Goal: Complete application form

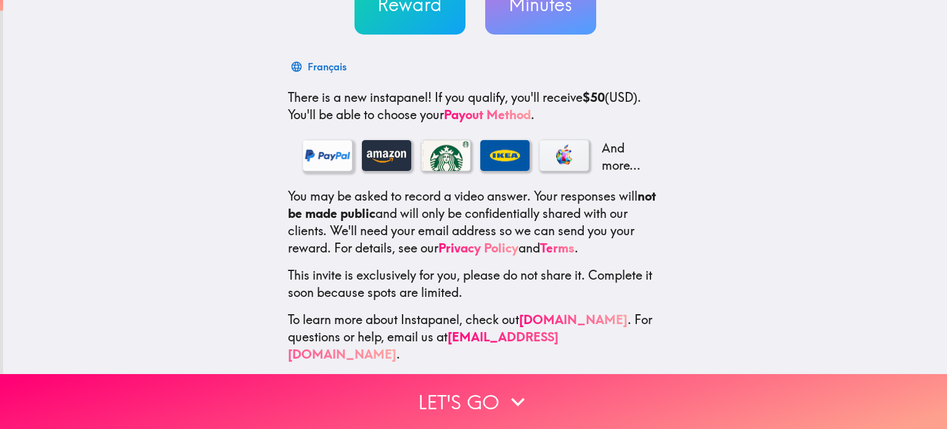
scroll to position [155, 0]
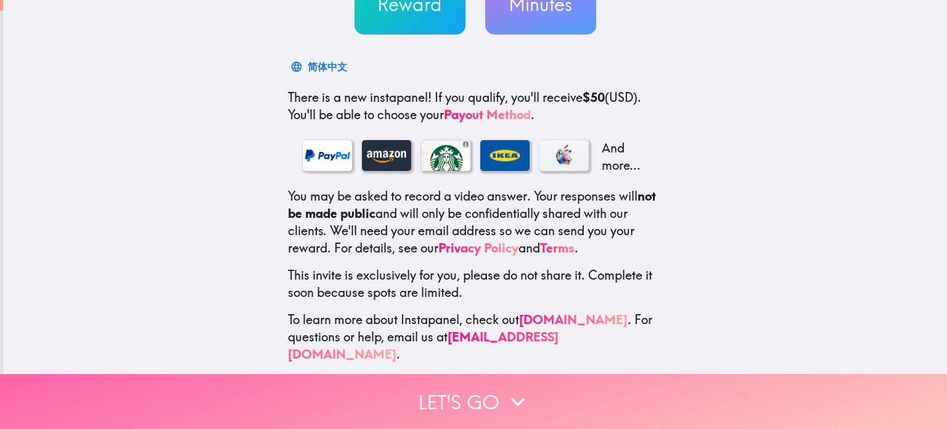
click at [476, 387] on button "Let's go" at bounding box center [473, 401] width 947 height 55
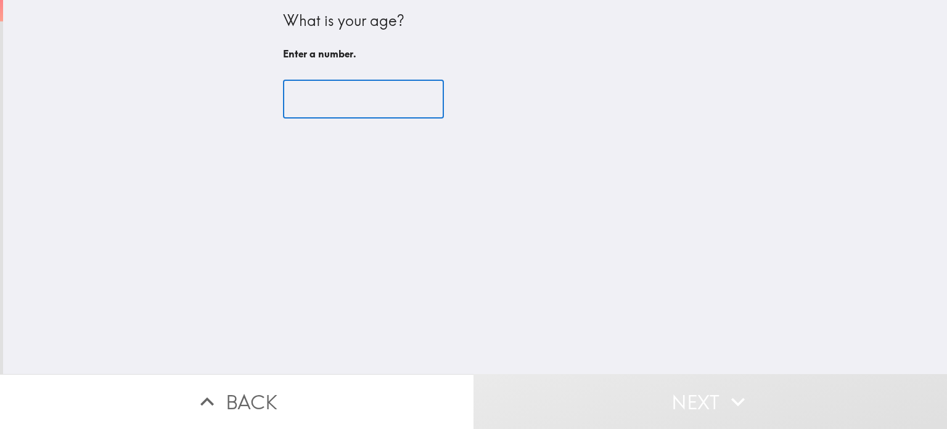
click at [342, 102] on input "number" at bounding box center [363, 99] width 161 height 38
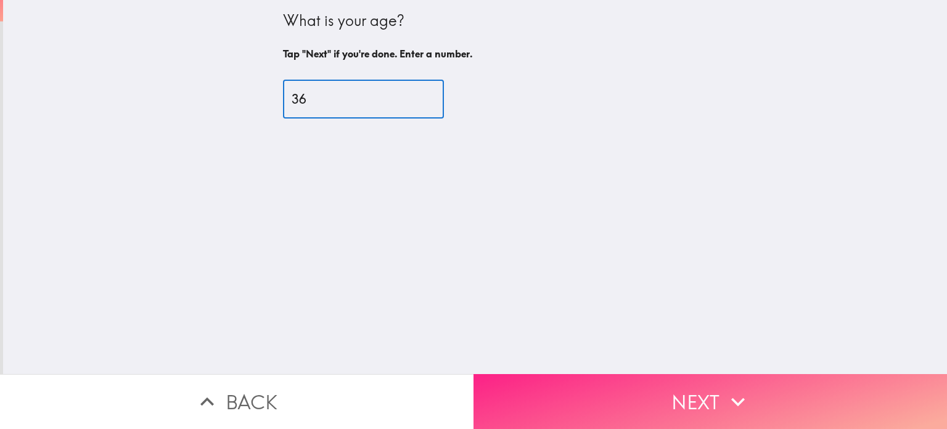
type input "36"
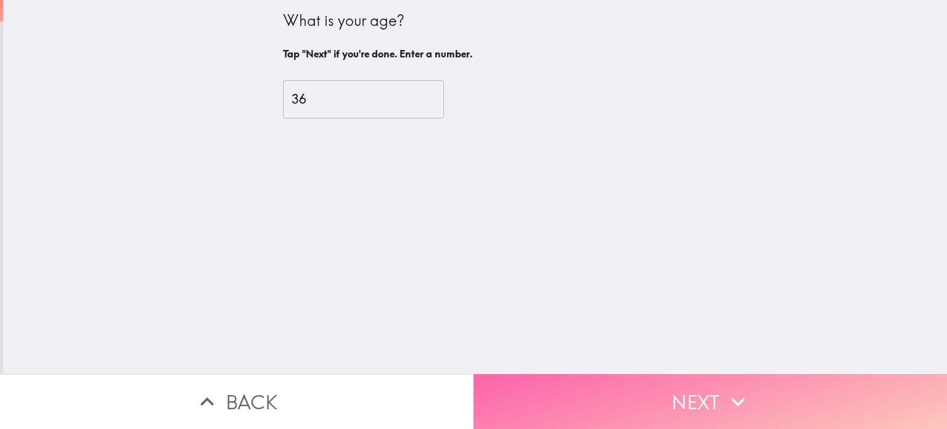
click at [703, 398] on button "Next" at bounding box center [711, 401] width 474 height 55
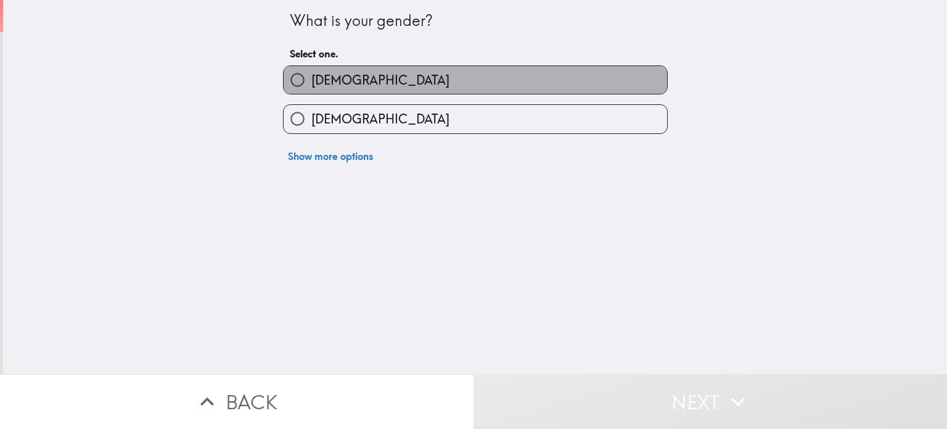
click at [422, 86] on label "[DEMOGRAPHIC_DATA]" at bounding box center [476, 80] width 384 height 28
click at [311, 86] on input "[DEMOGRAPHIC_DATA]" at bounding box center [298, 80] width 28 height 28
radio input "true"
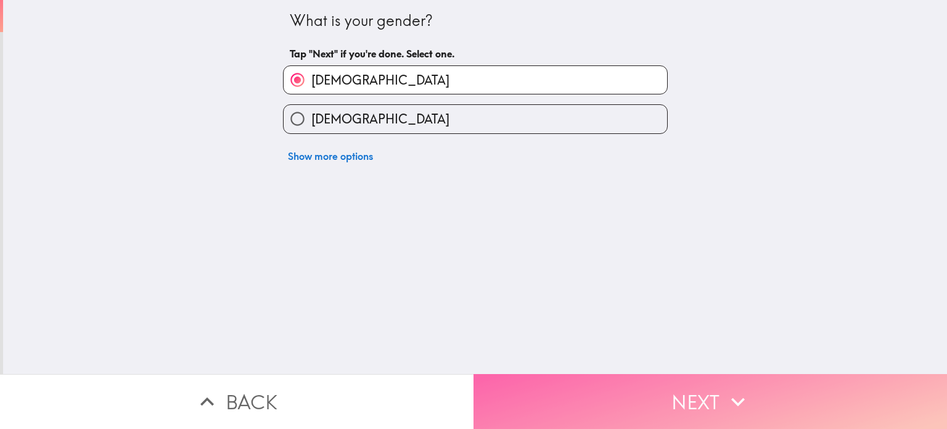
click at [636, 382] on button "Next" at bounding box center [711, 401] width 474 height 55
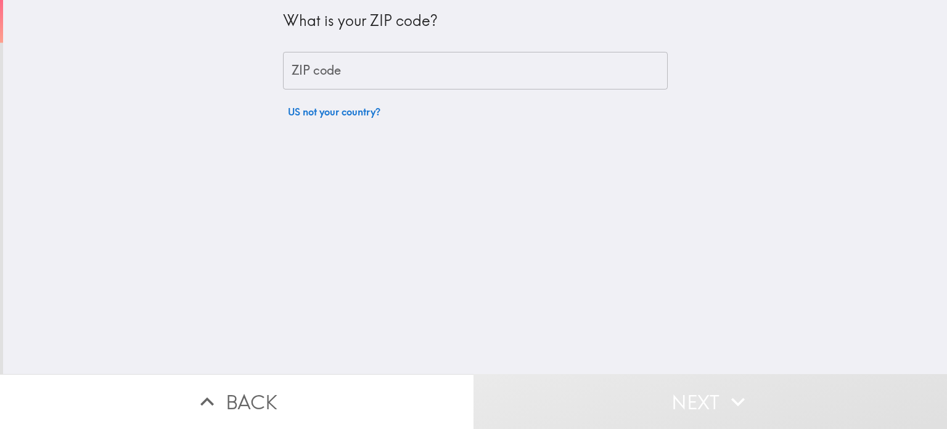
click at [360, 68] on input "ZIP code" at bounding box center [475, 71] width 385 height 38
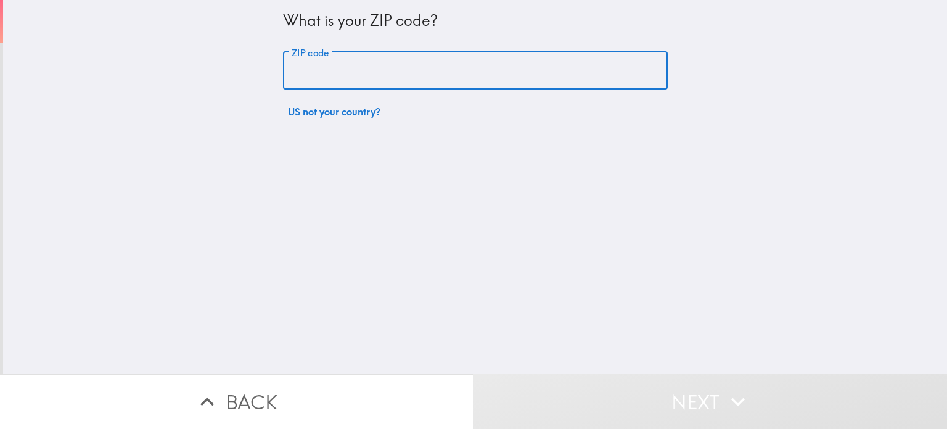
type input "11050"
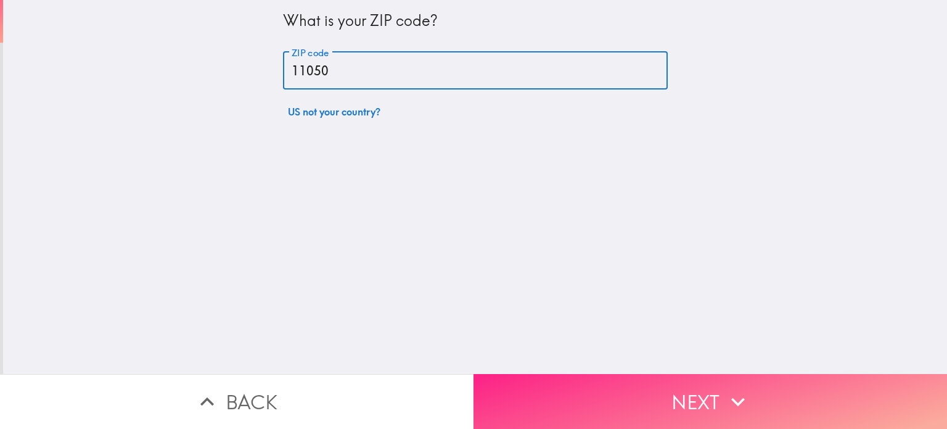
click at [651, 394] on button "Next" at bounding box center [711, 401] width 474 height 55
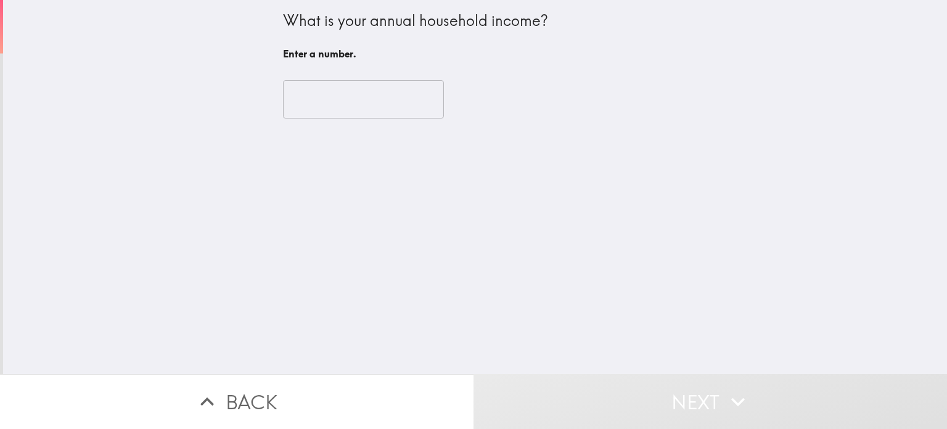
click at [381, 100] on input "number" at bounding box center [363, 99] width 161 height 38
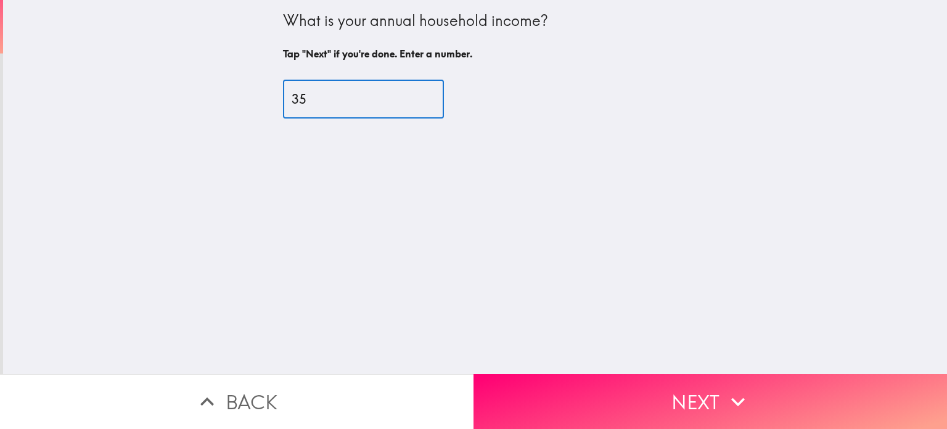
type input "3"
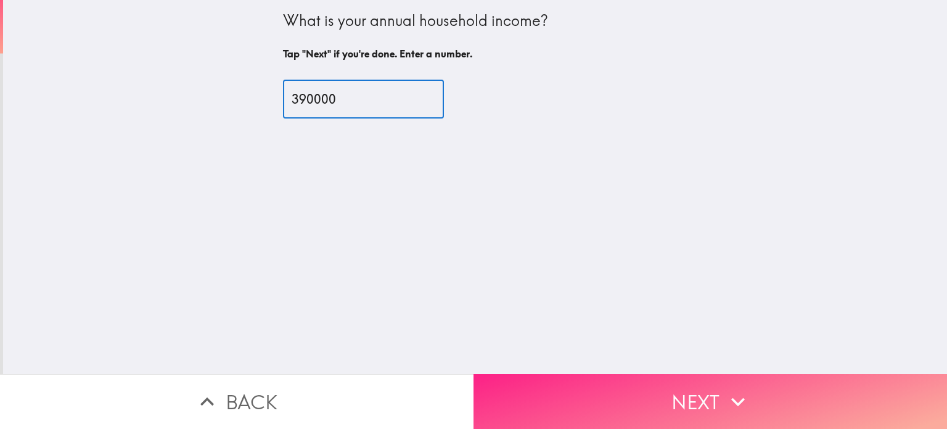
type input "390000"
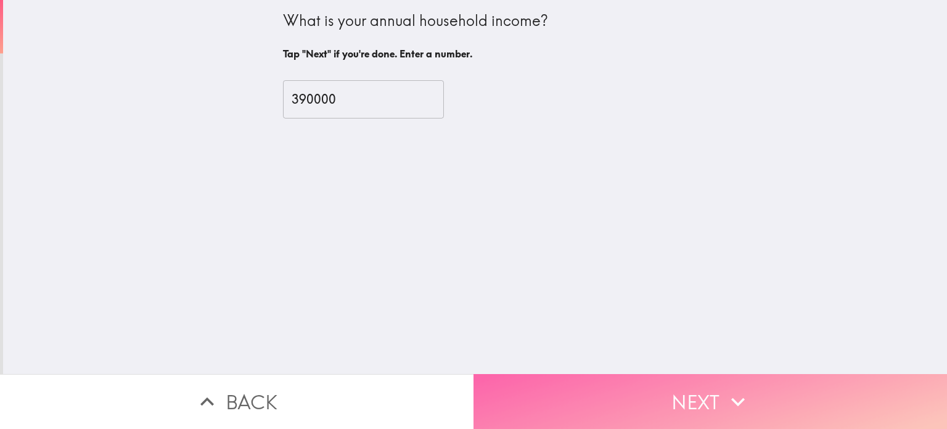
click at [651, 384] on button "Next" at bounding box center [711, 401] width 474 height 55
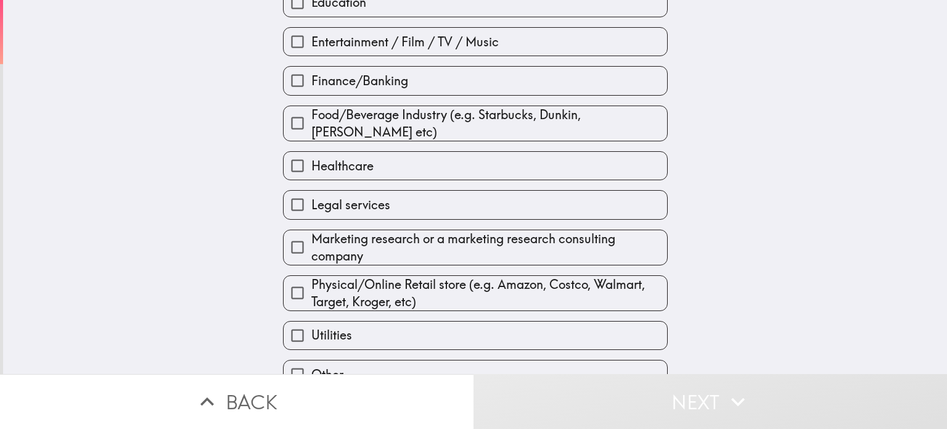
scroll to position [204, 0]
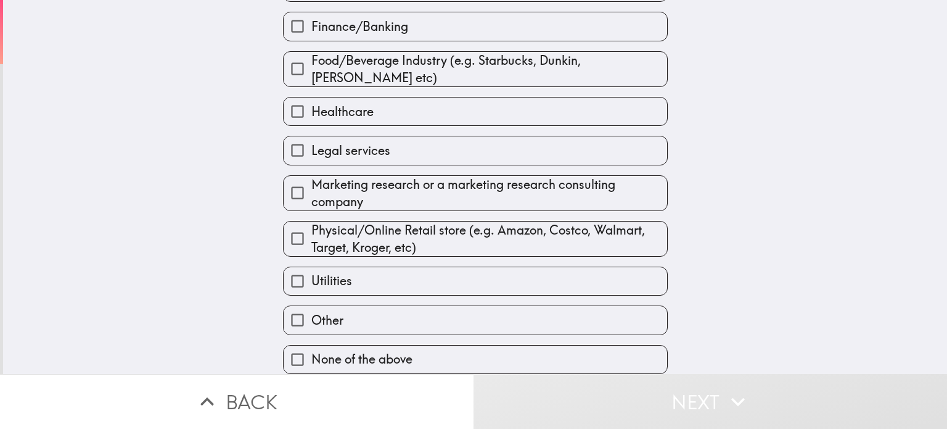
click at [353, 350] on span "None of the above" at bounding box center [361, 358] width 101 height 17
click at [311, 347] on input "None of the above" at bounding box center [298, 359] width 28 height 28
checkbox input "true"
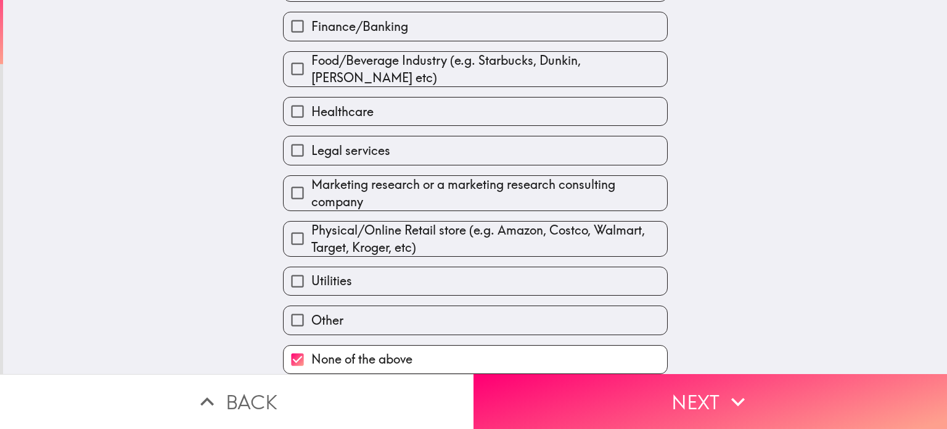
click at [636, 413] on button "Next" at bounding box center [711, 401] width 474 height 55
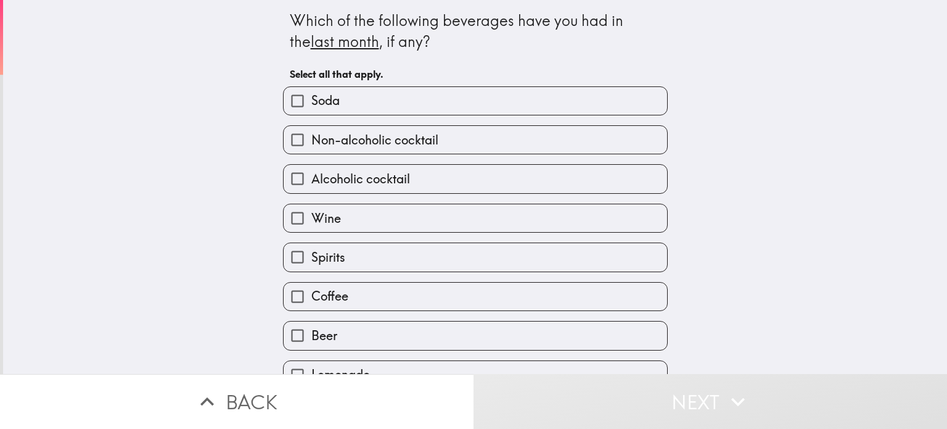
click at [393, 102] on label "Soda" at bounding box center [476, 101] width 384 height 28
click at [311, 102] on input "Soda" at bounding box center [298, 101] width 28 height 28
checkbox input "true"
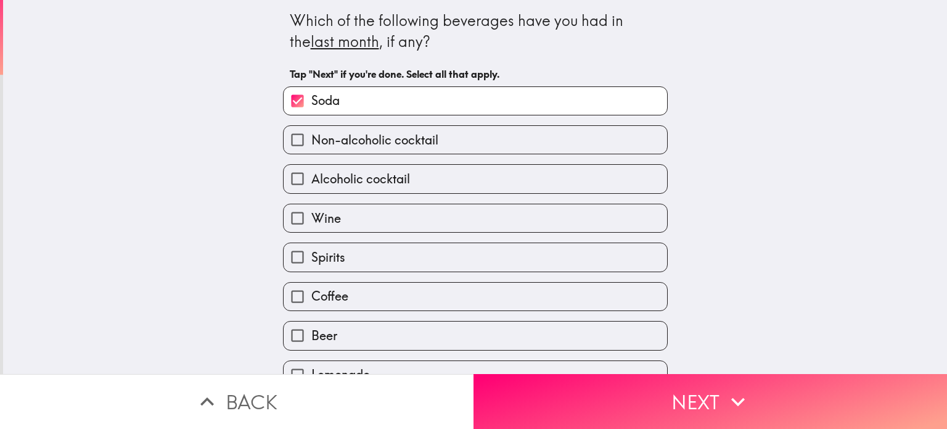
click at [390, 144] on span "Non-alcoholic cocktail" at bounding box center [374, 139] width 127 height 17
click at [311, 144] on input "Non-alcoholic cocktail" at bounding box center [298, 140] width 28 height 28
checkbox input "true"
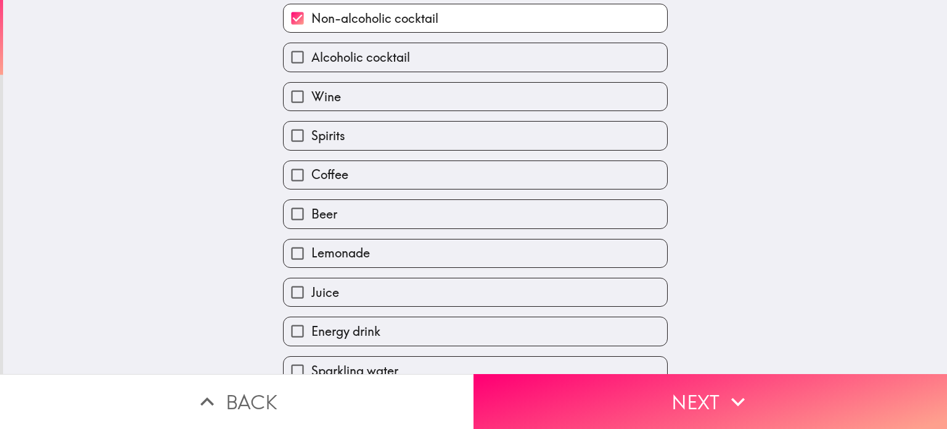
scroll to position [123, 0]
click at [387, 172] on label "Coffee" at bounding box center [476, 173] width 384 height 28
click at [311, 172] on input "Coffee" at bounding box center [298, 173] width 28 height 28
checkbox input "true"
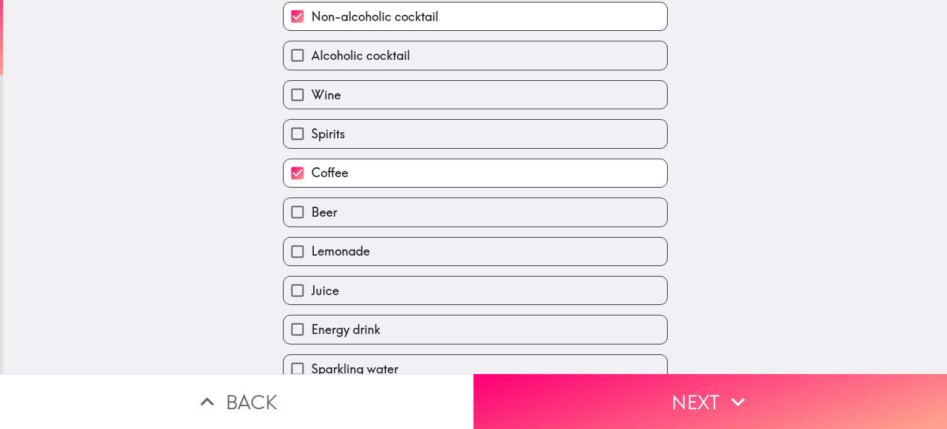
click at [360, 291] on label "Juice" at bounding box center [476, 290] width 384 height 28
click at [311, 291] on input "Juice" at bounding box center [298, 290] width 28 height 28
checkbox input "true"
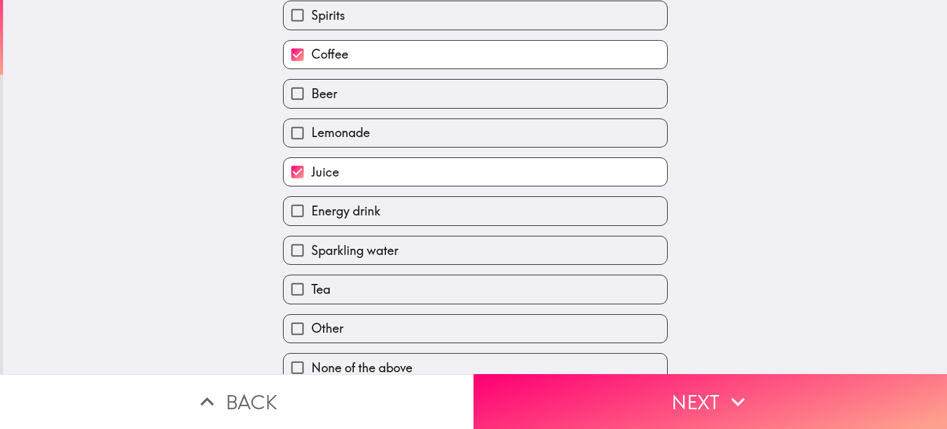
scroll to position [255, 0]
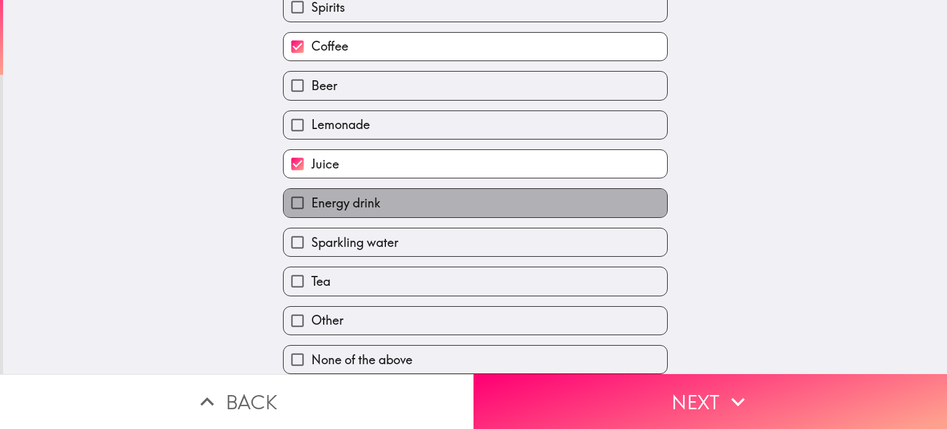
click at [355, 194] on span "Energy drink" at bounding box center [345, 202] width 69 height 17
click at [311, 191] on input "Energy drink" at bounding box center [298, 203] width 28 height 28
checkbox input "true"
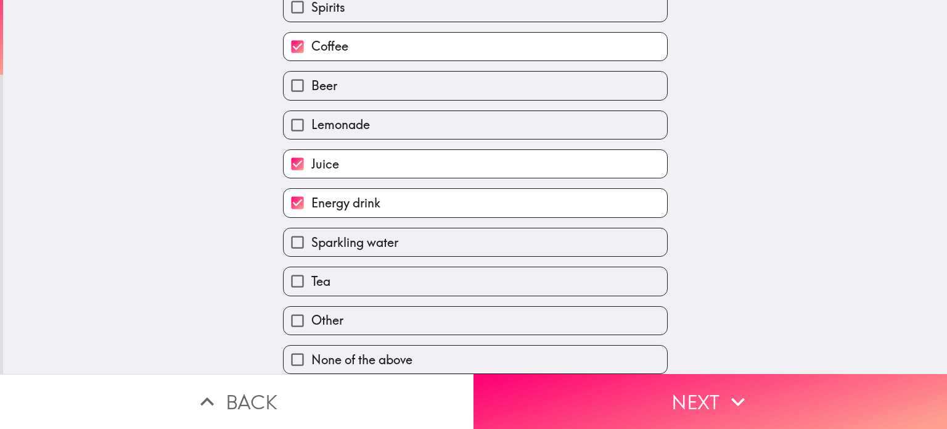
click at [352, 235] on span "Sparkling water" at bounding box center [354, 242] width 87 height 17
click at [311, 235] on input "Sparkling water" at bounding box center [298, 242] width 28 height 28
checkbox input "true"
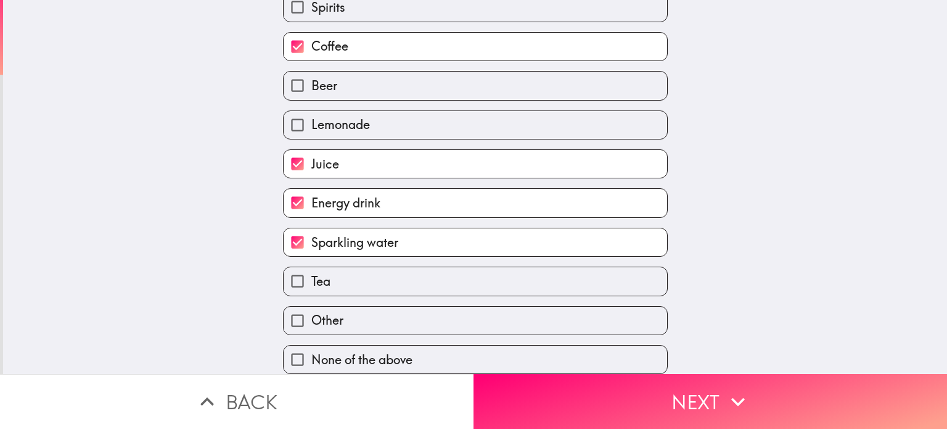
click at [352, 310] on label "Other" at bounding box center [476, 321] width 384 height 28
click at [311, 310] on input "Other" at bounding box center [298, 321] width 28 height 28
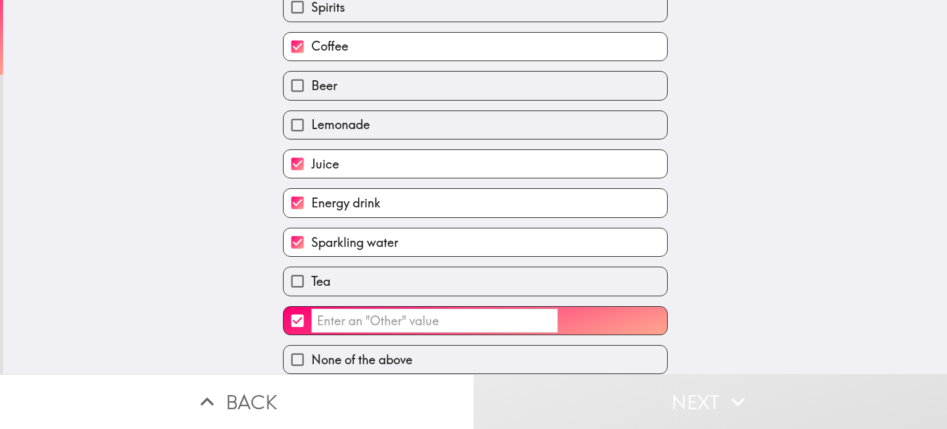
click at [291, 311] on input "​" at bounding box center [298, 321] width 28 height 28
checkbox input "false"
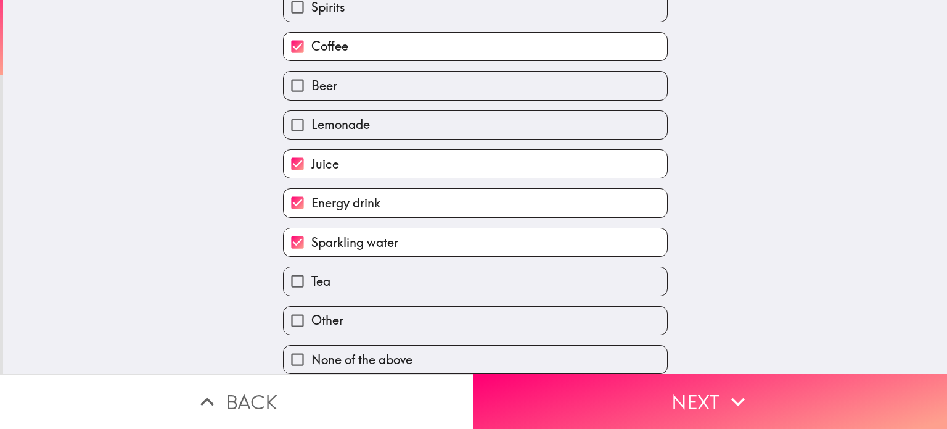
click at [639, 401] on button "Next" at bounding box center [711, 401] width 474 height 55
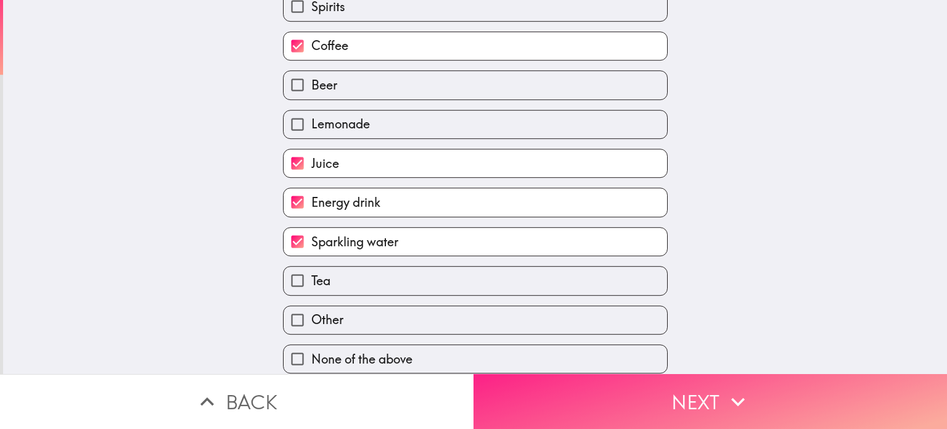
scroll to position [150, 0]
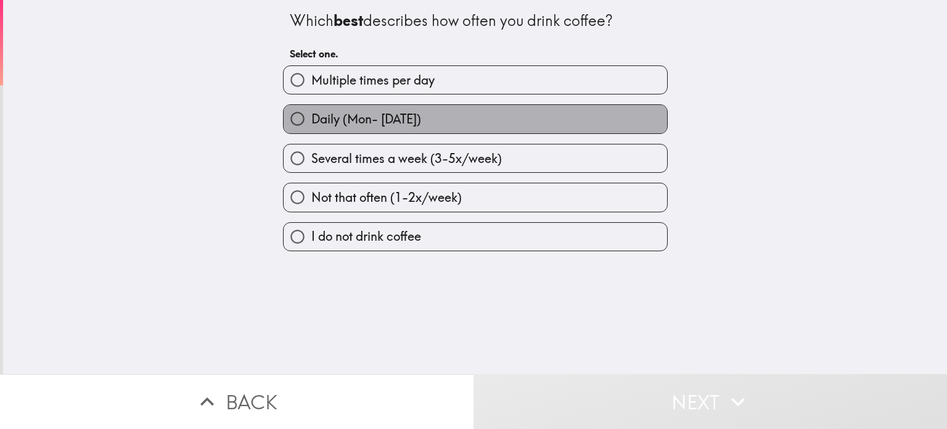
click at [340, 115] on span "Daily (Mon- [DATE])" at bounding box center [366, 118] width 110 height 17
click at [311, 115] on input "Daily (Mon- [DATE])" at bounding box center [298, 119] width 28 height 28
radio input "true"
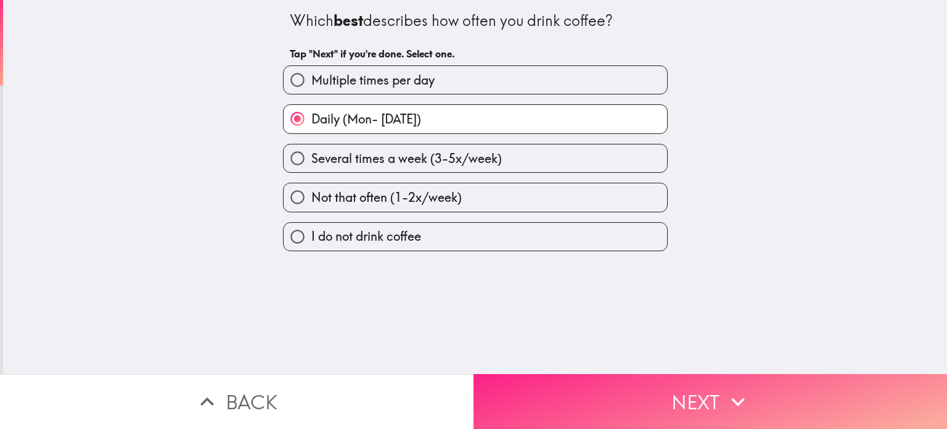
click at [625, 381] on button "Next" at bounding box center [711, 401] width 474 height 55
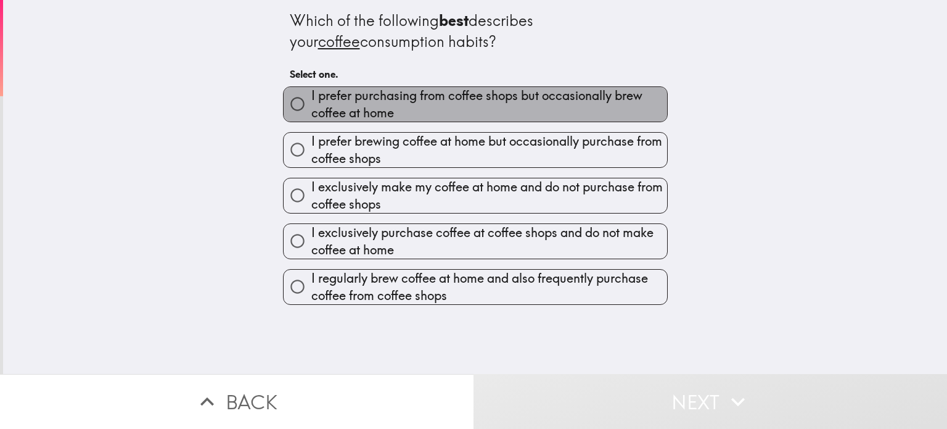
click at [412, 96] on span "I prefer purchasing from coffee shops but occasionally brew coffee at home" at bounding box center [489, 104] width 356 height 35
click at [311, 96] on input "I prefer purchasing from coffee shops but occasionally brew coffee at home" at bounding box center [298, 104] width 28 height 28
radio input "true"
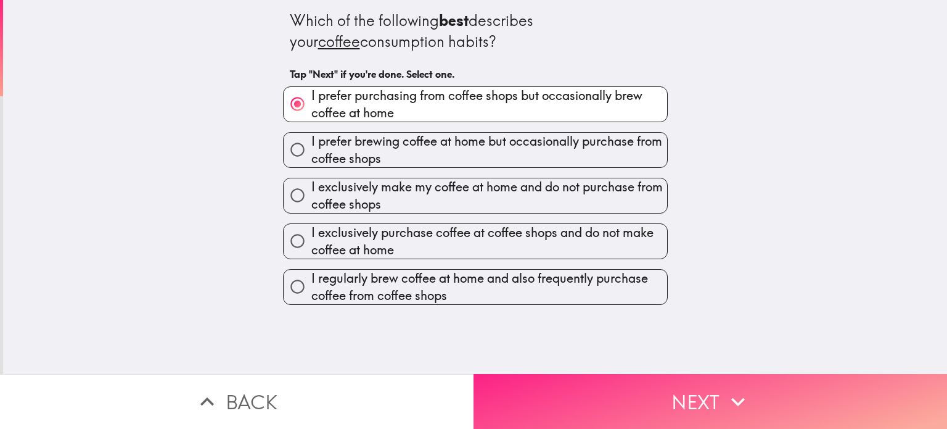
click at [634, 387] on button "Next" at bounding box center [711, 401] width 474 height 55
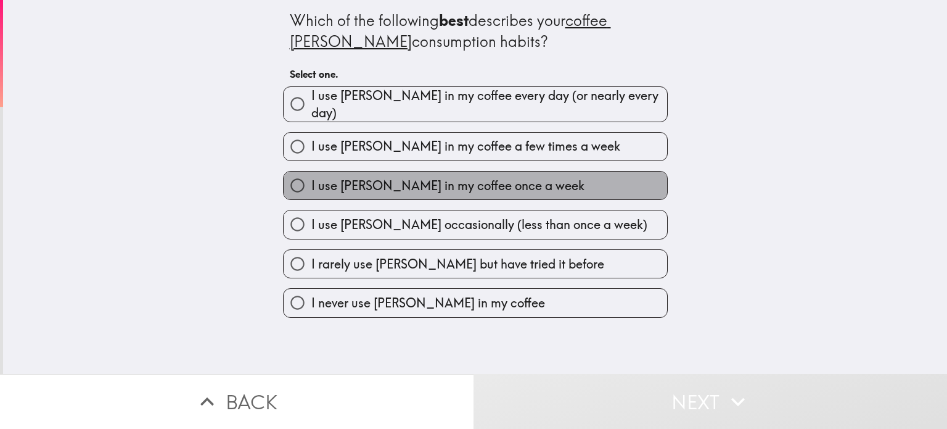
click at [398, 178] on span "I use [PERSON_NAME] in my coffee once a week" at bounding box center [447, 185] width 273 height 17
click at [311, 178] on input "I use [PERSON_NAME] in my coffee once a week" at bounding box center [298, 185] width 28 height 28
radio input "true"
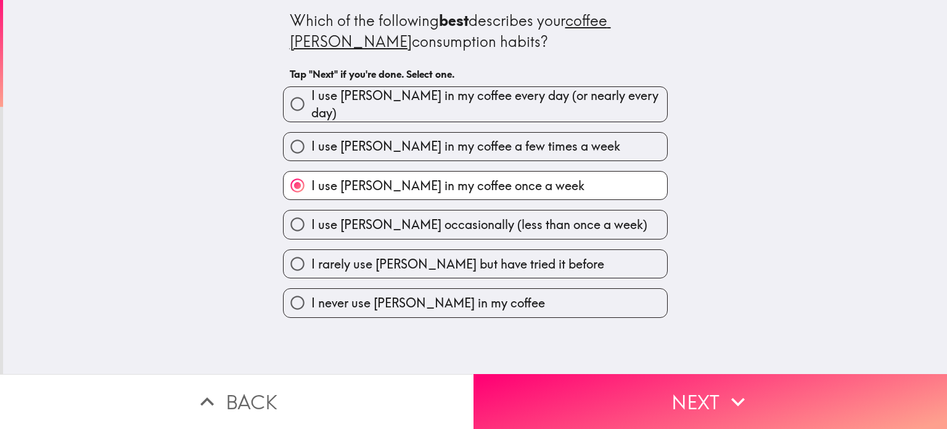
click at [652, 386] on button "Next" at bounding box center [711, 401] width 474 height 55
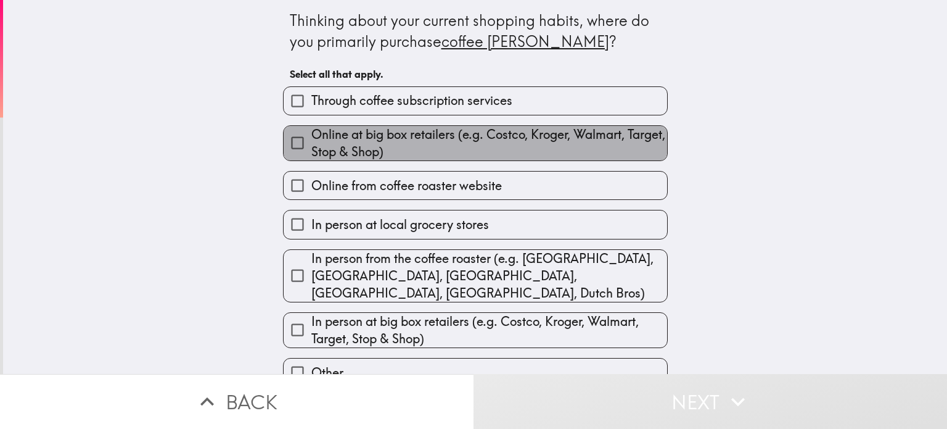
drag, startPoint x: 379, startPoint y: 147, endPoint x: 453, endPoint y: 179, distance: 81.5
click at [377, 146] on span "Online at big box retailers (e.g. Costco, Kroger, Walmart, Target, Stop & Shop)" at bounding box center [489, 143] width 356 height 35
click at [311, 146] on input "Online at big box retailers (e.g. Costco, Kroger, Walmart, Target, Stop & Shop)" at bounding box center [298, 143] width 28 height 28
checkbox input "true"
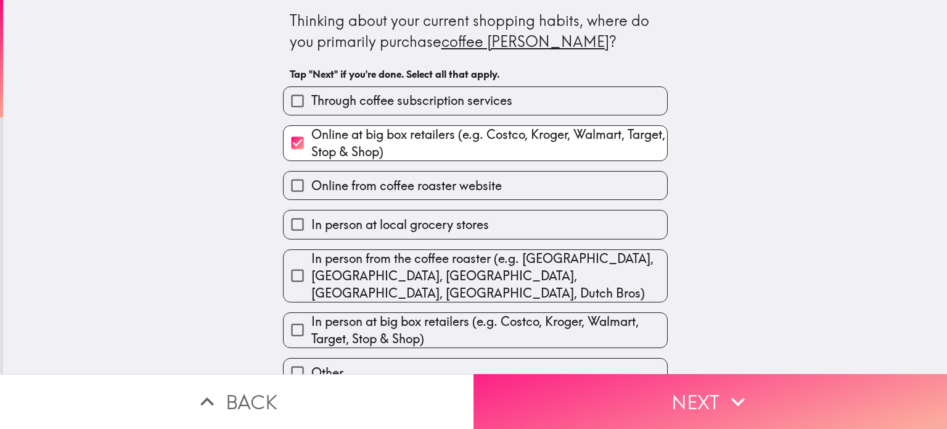
click at [643, 397] on button "Next" at bounding box center [711, 401] width 474 height 55
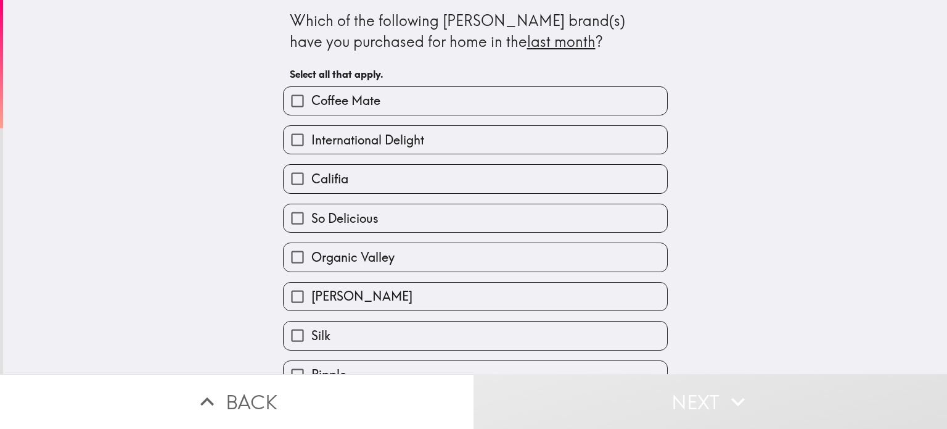
click at [382, 99] on label "Coffee Mate" at bounding box center [476, 101] width 384 height 28
click at [311, 99] on input "Coffee Mate" at bounding box center [298, 101] width 28 height 28
checkbox input "true"
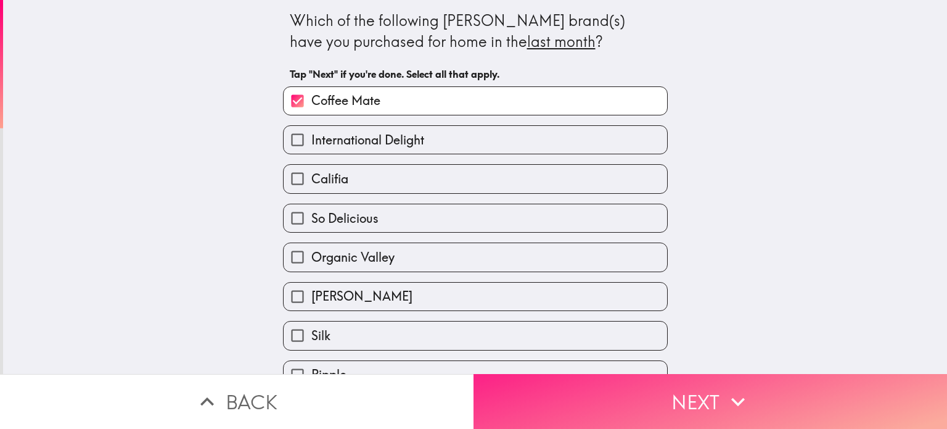
click at [608, 411] on button "Next" at bounding box center [711, 401] width 474 height 55
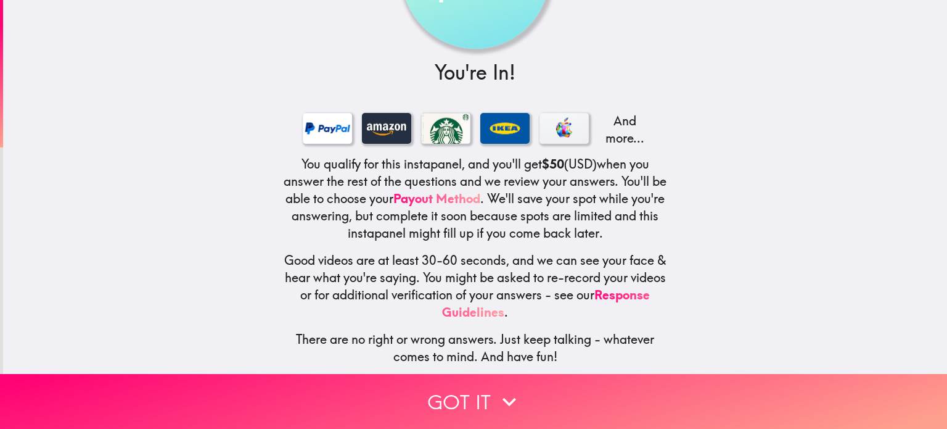
scroll to position [129, 0]
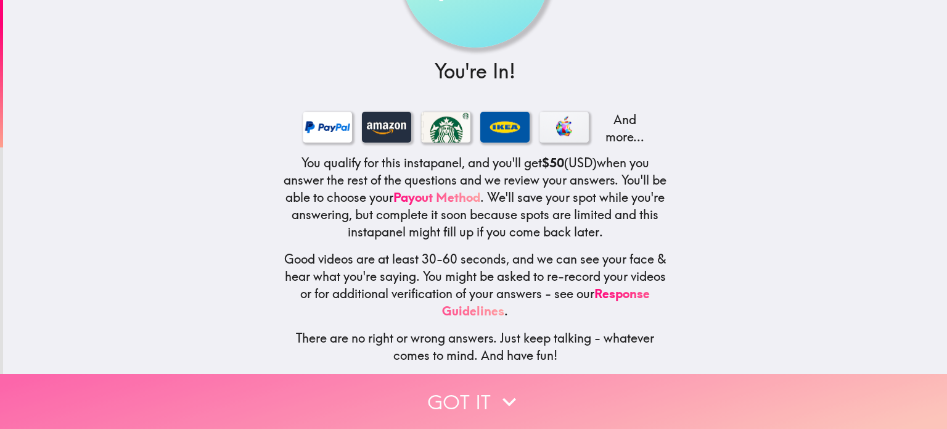
click at [474, 395] on button "Got it" at bounding box center [473, 401] width 947 height 55
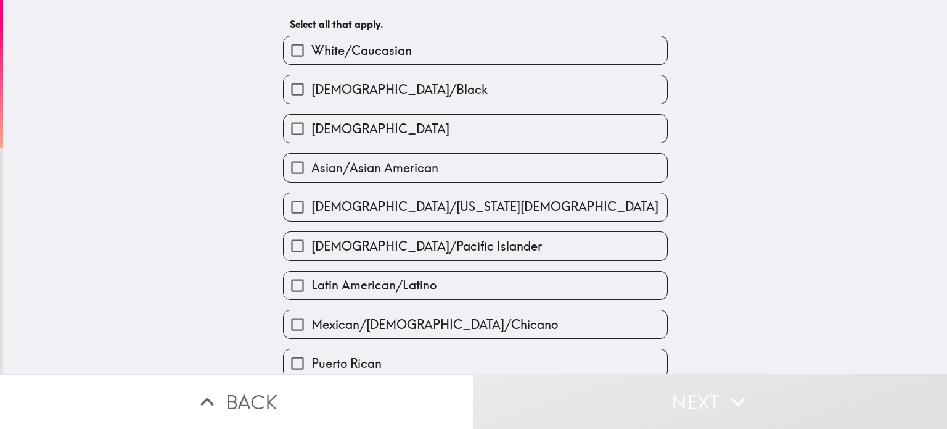
scroll to position [0, 0]
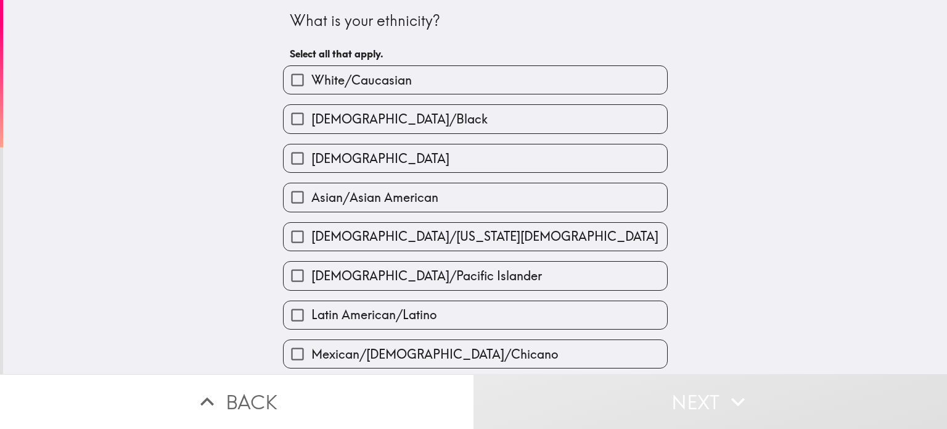
click at [361, 78] on span "White/Caucasian" at bounding box center [361, 80] width 101 height 17
click at [311, 78] on input "White/Caucasian" at bounding box center [298, 80] width 28 height 28
checkbox input "true"
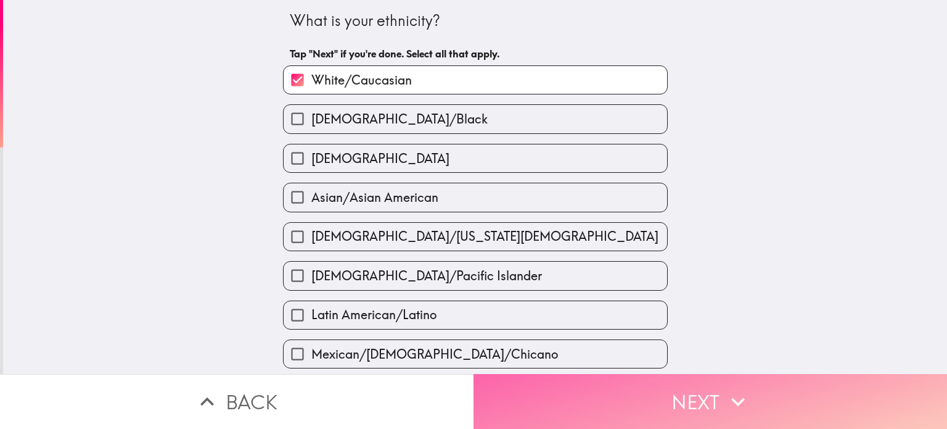
click at [706, 395] on button "Next" at bounding box center [711, 401] width 474 height 55
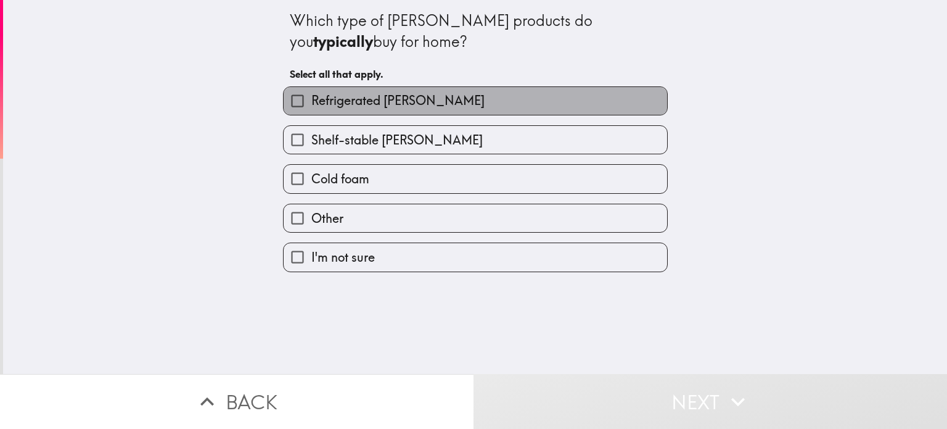
click at [376, 98] on span "Refrigerated [PERSON_NAME]" at bounding box center [397, 100] width 173 height 17
click at [311, 98] on input "Refrigerated [PERSON_NAME]" at bounding box center [298, 101] width 28 height 28
checkbox input "true"
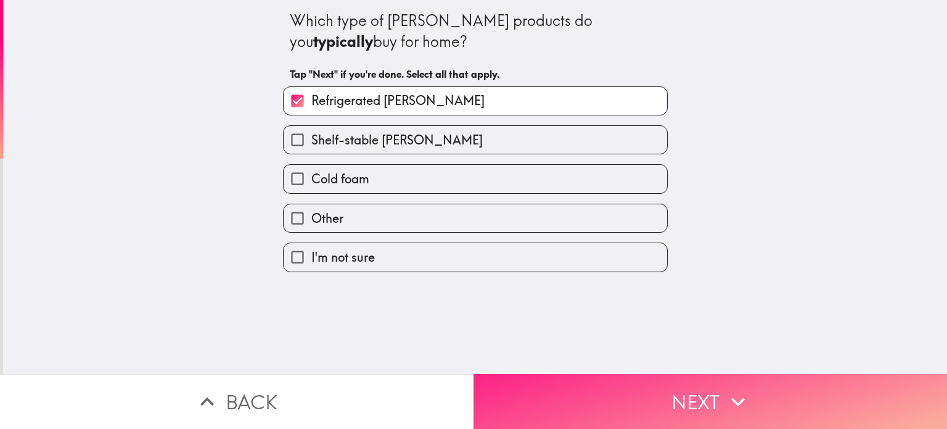
click at [611, 402] on button "Next" at bounding box center [711, 401] width 474 height 55
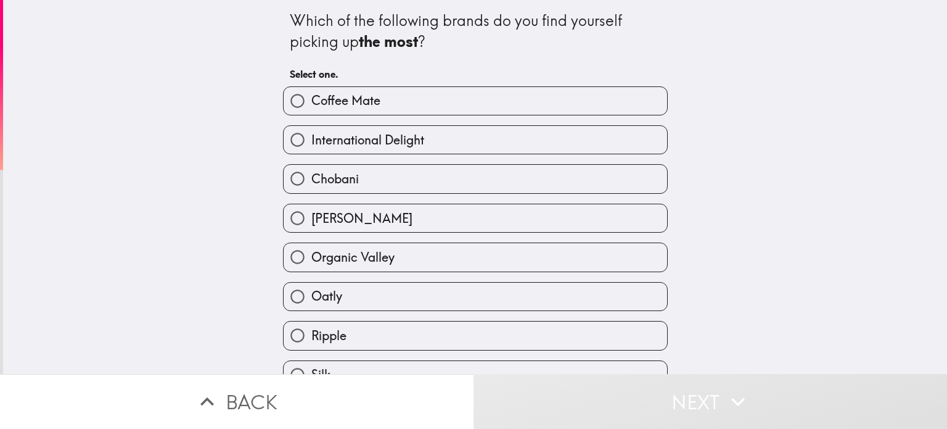
click at [456, 101] on label "Coffee Mate" at bounding box center [476, 101] width 384 height 28
click at [311, 101] on input "Coffee Mate" at bounding box center [298, 101] width 28 height 28
radio input "true"
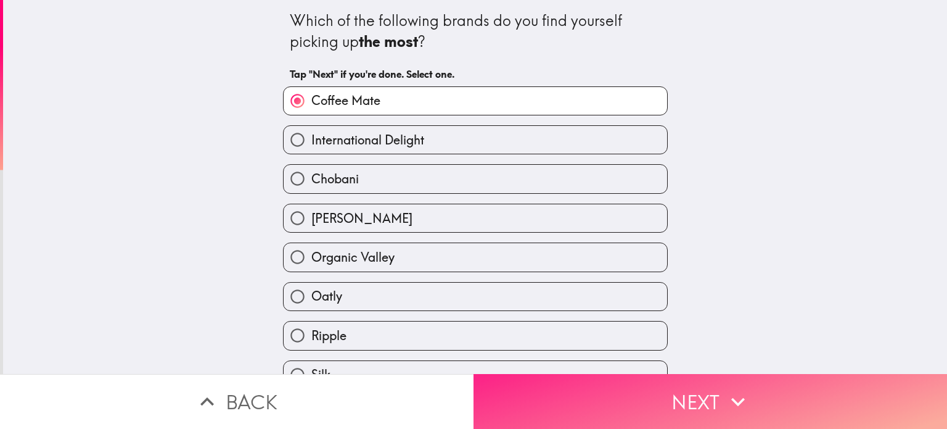
click at [601, 382] on button "Next" at bounding box center [711, 401] width 474 height 55
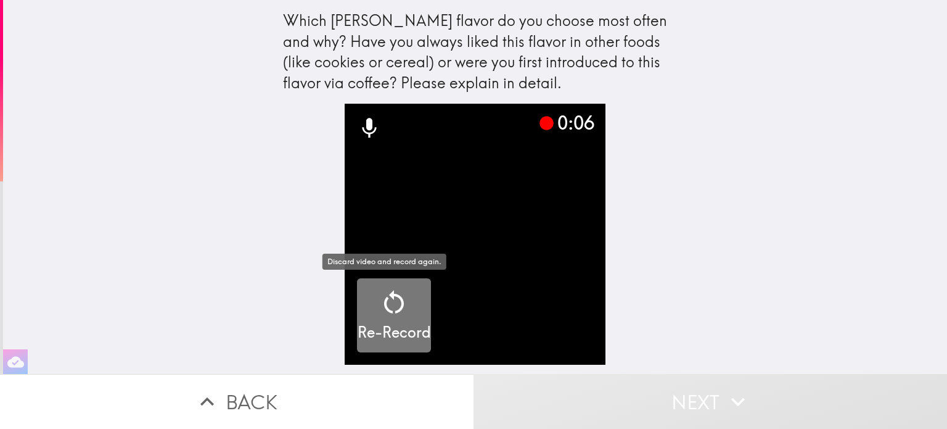
click at [407, 314] on div "Re-Record" at bounding box center [394, 315] width 73 height 56
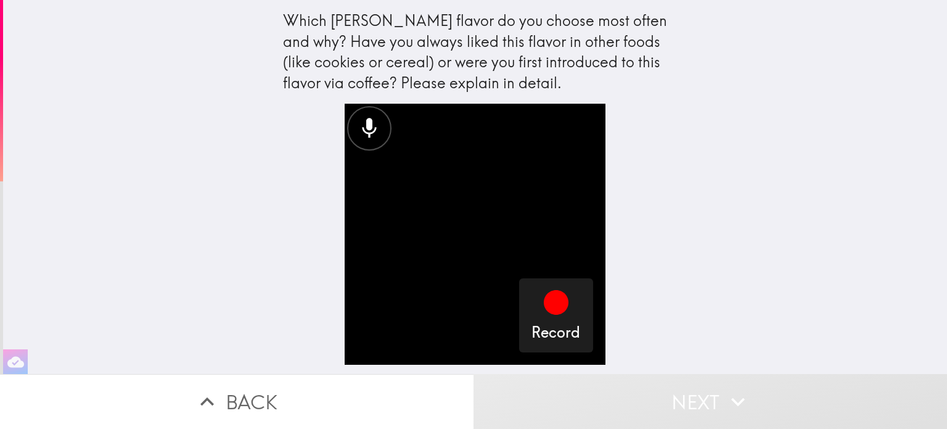
drag, startPoint x: 317, startPoint y: 29, endPoint x: 328, endPoint y: 32, distance: 11.5
click at [328, 32] on div "Which [PERSON_NAME] flavor do you choose most often and why? Have you always li…" at bounding box center [475, 51] width 385 height 83
drag, startPoint x: 262, startPoint y: 12, endPoint x: 530, endPoint y: 46, distance: 271.0
click at [486, 48] on div "Which [PERSON_NAME] flavor do you choose most often and why? Have you always li…" at bounding box center [475, 187] width 944 height 374
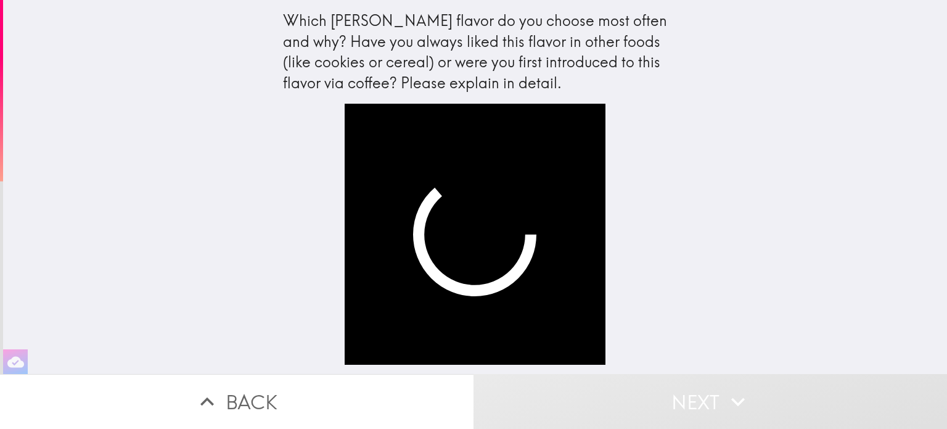
click at [447, 250] on video "button" at bounding box center [475, 234] width 261 height 261
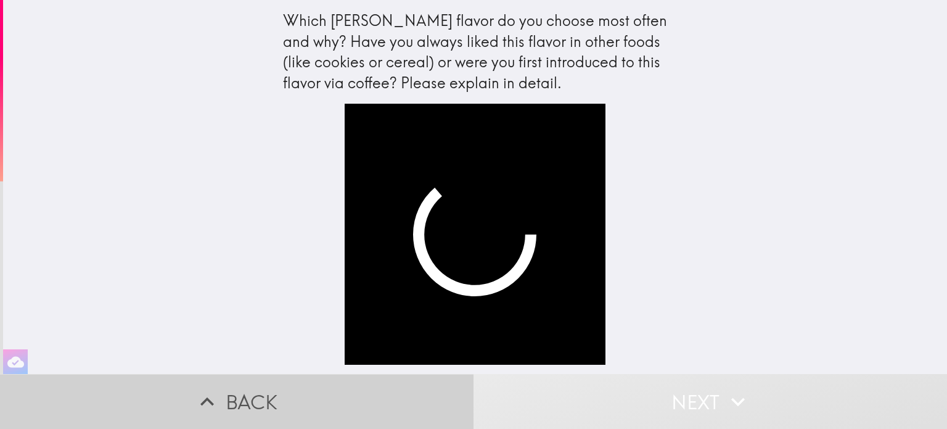
click at [321, 384] on button "Back" at bounding box center [237, 401] width 474 height 55
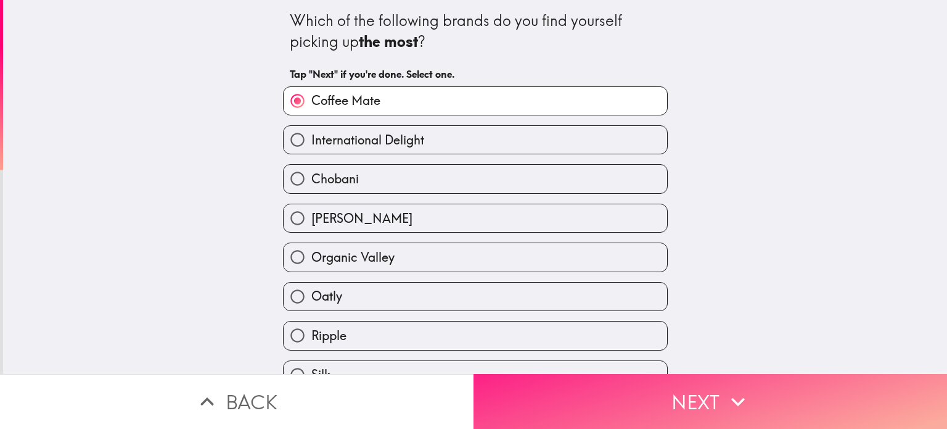
click at [612, 390] on button "Next" at bounding box center [711, 401] width 474 height 55
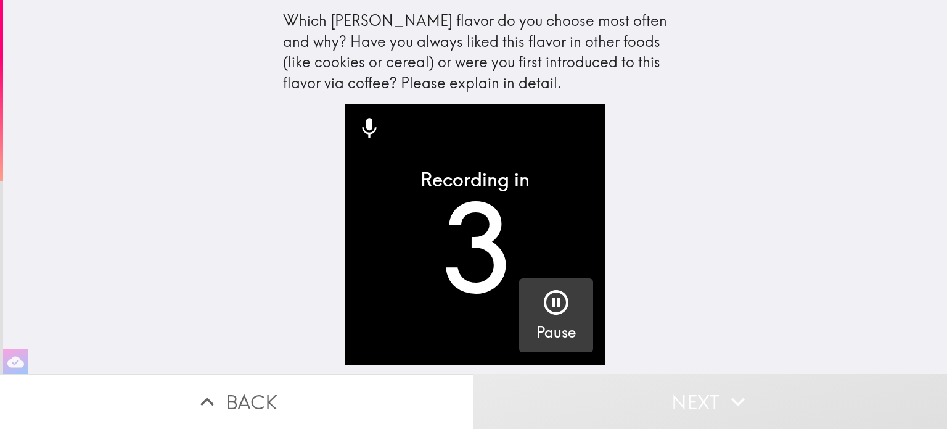
click at [548, 303] on icon "button" at bounding box center [556, 302] width 25 height 25
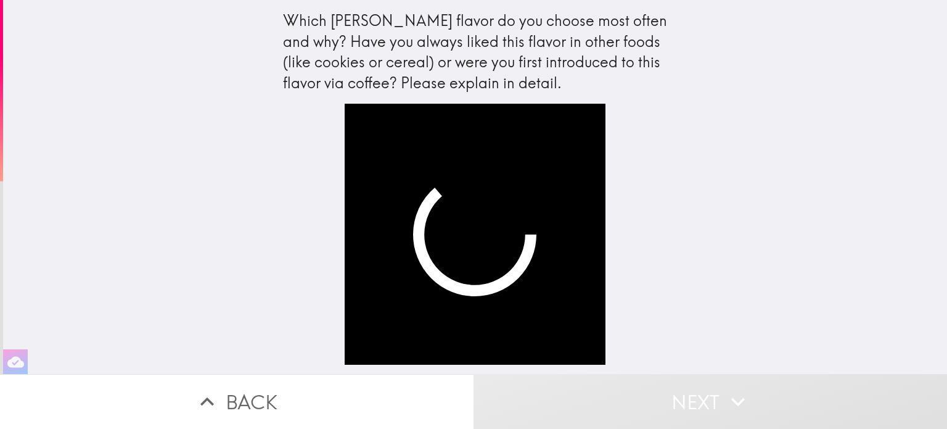
drag, startPoint x: 270, startPoint y: 19, endPoint x: 417, endPoint y: 36, distance: 148.5
click at [417, 36] on div "Which [PERSON_NAME] flavor do you choose most often and why? Have you always li…" at bounding box center [475, 57] width 395 height 94
click at [765, 29] on div "Which [PERSON_NAME] flavor do you choose most often and why? Have you always li…" at bounding box center [475, 187] width 944 height 374
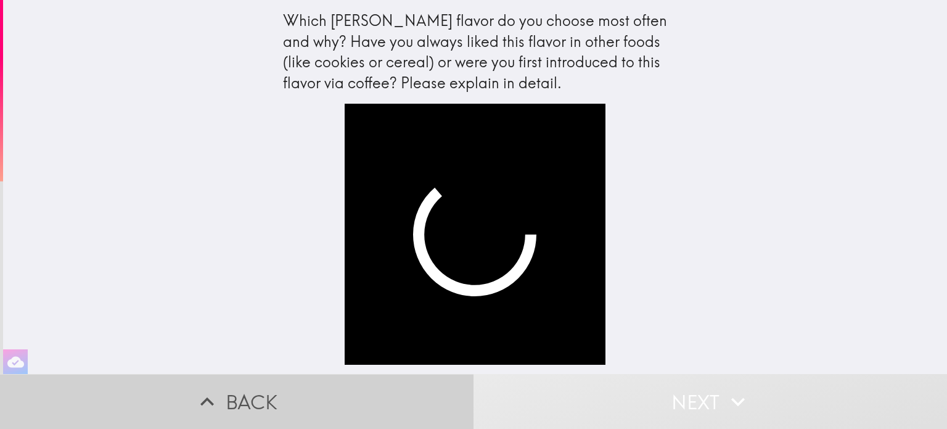
click at [249, 405] on button "Back" at bounding box center [237, 401] width 474 height 55
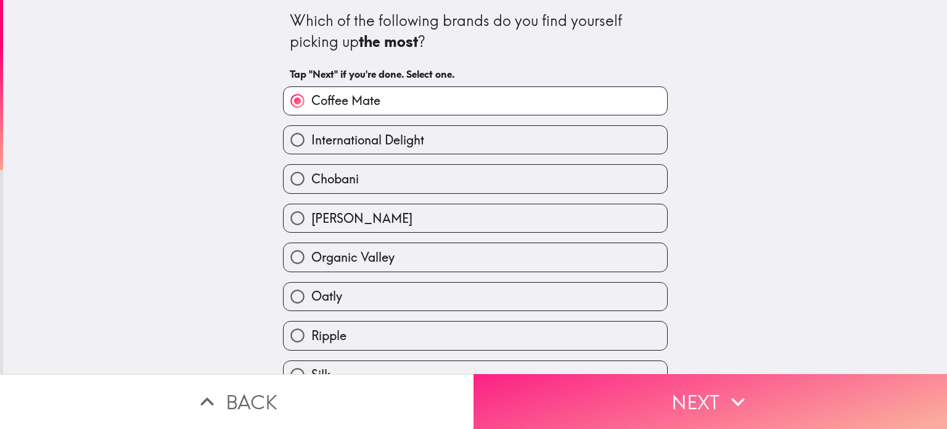
click at [674, 384] on button "Next" at bounding box center [711, 401] width 474 height 55
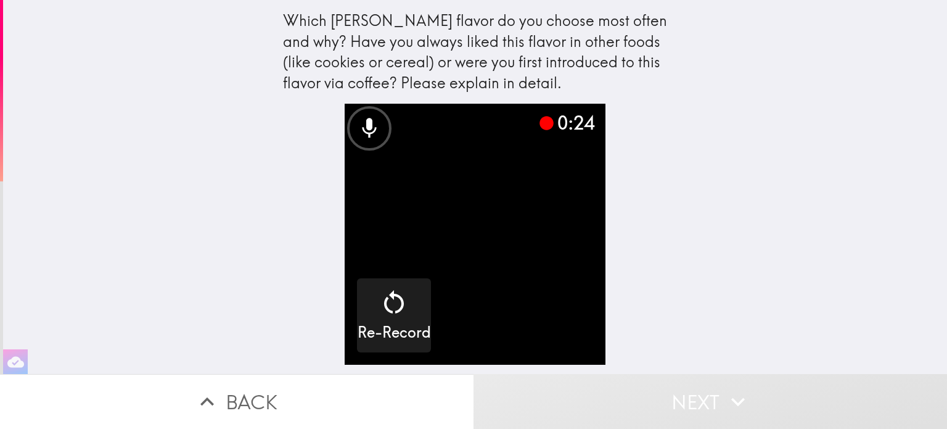
click at [511, 271] on video "button" at bounding box center [475, 234] width 261 height 261
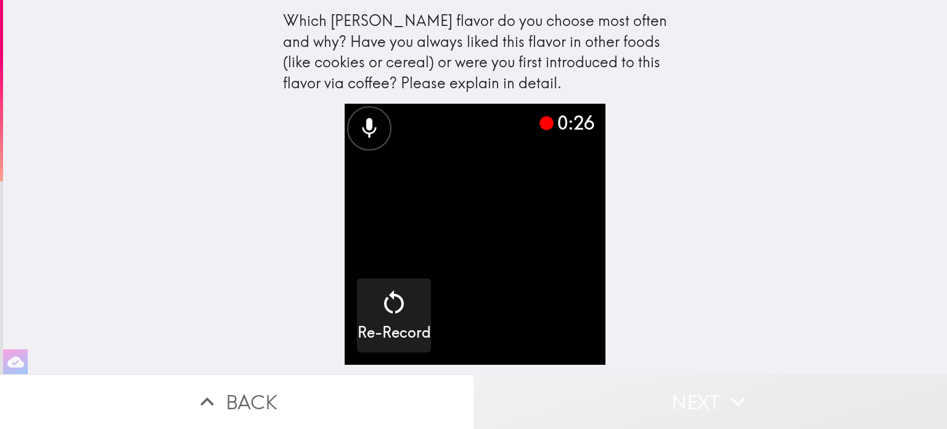
click at [664, 400] on button "Next" at bounding box center [711, 401] width 474 height 55
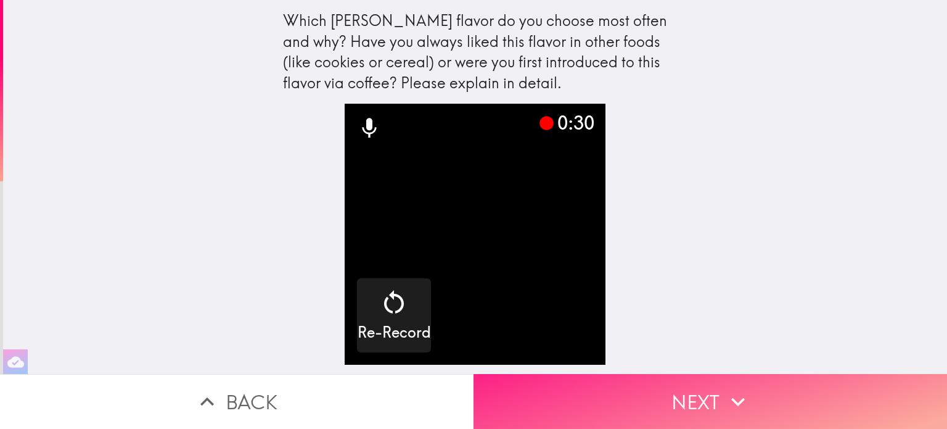
click at [660, 387] on button "Next" at bounding box center [711, 401] width 474 height 55
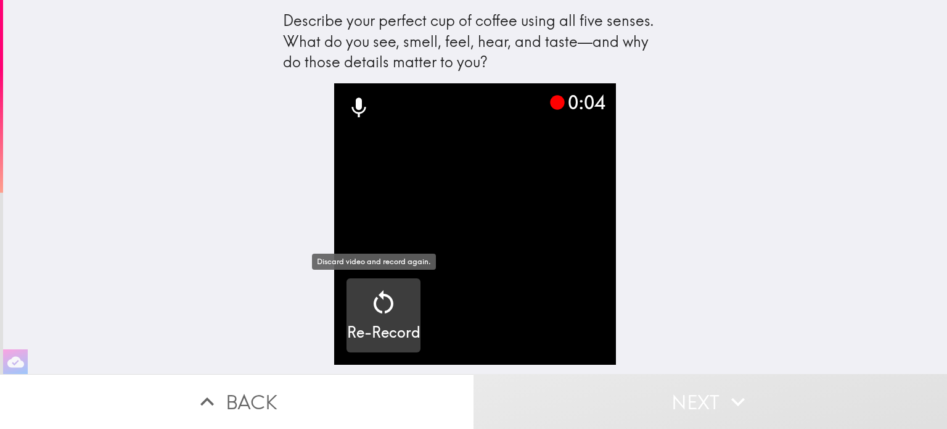
click at [370, 316] on icon "button" at bounding box center [384, 302] width 30 height 30
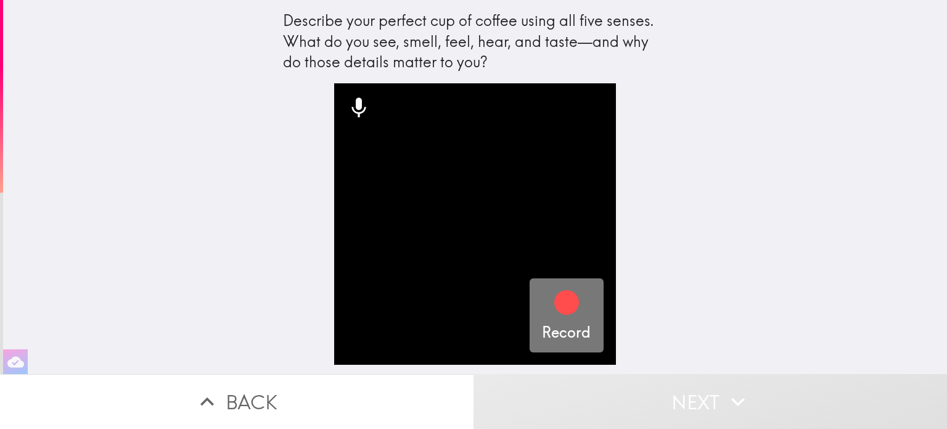
click at [554, 305] on icon "button" at bounding box center [566, 302] width 25 height 25
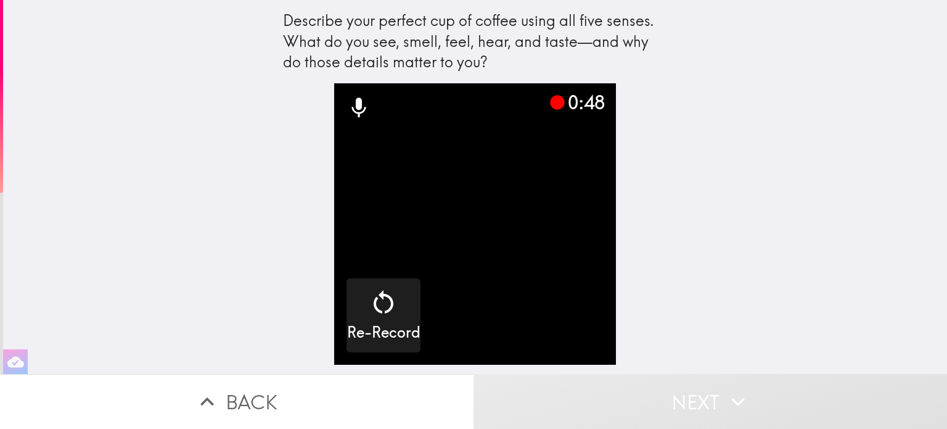
click at [537, 307] on video "button" at bounding box center [474, 223] width 281 height 281
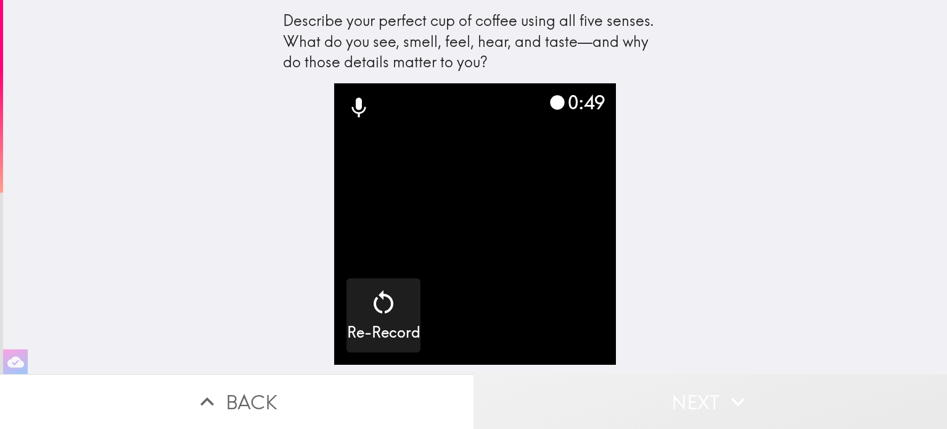
click at [630, 406] on button "Next" at bounding box center [711, 401] width 474 height 55
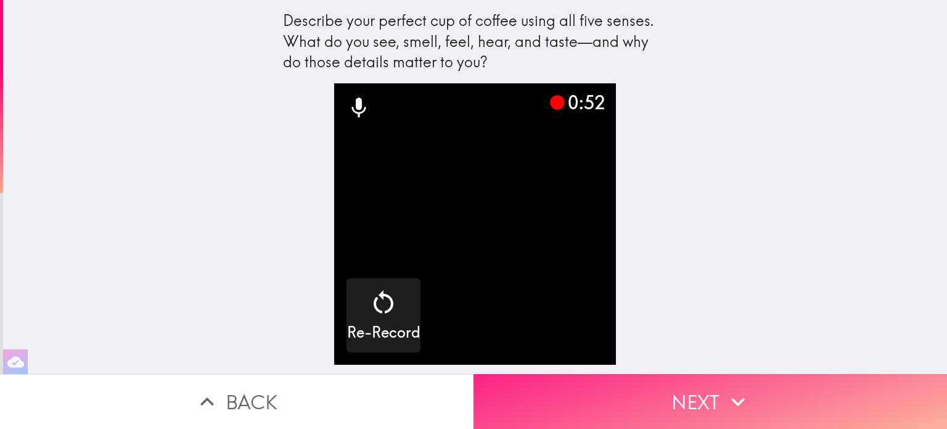
click at [674, 388] on button "Next" at bounding box center [711, 401] width 474 height 55
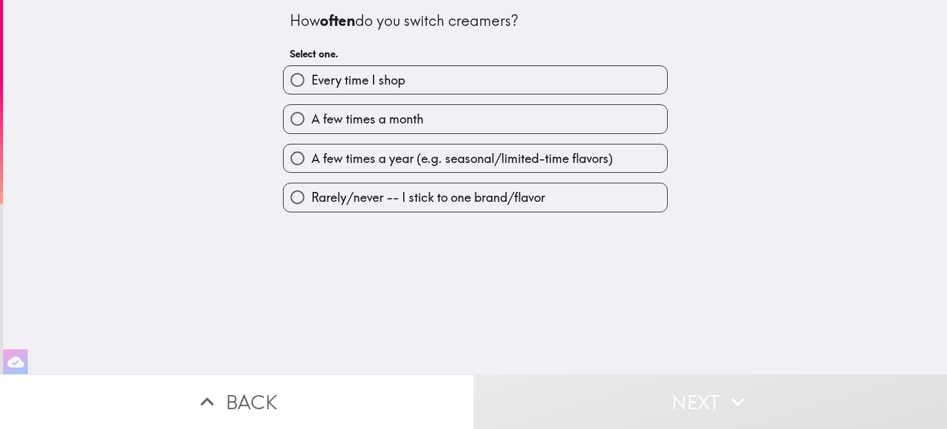
click at [422, 204] on span "Rarely/never -- I stick to one brand/flavor" at bounding box center [428, 197] width 234 height 17
click at [311, 204] on input "Rarely/never -- I stick to one brand/flavor" at bounding box center [298, 197] width 28 height 28
radio input "true"
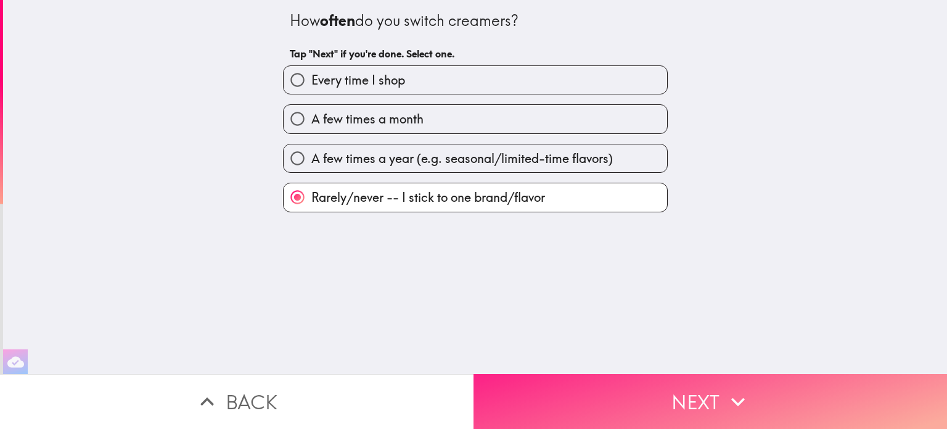
click at [680, 378] on button "Next" at bounding box center [711, 401] width 474 height 55
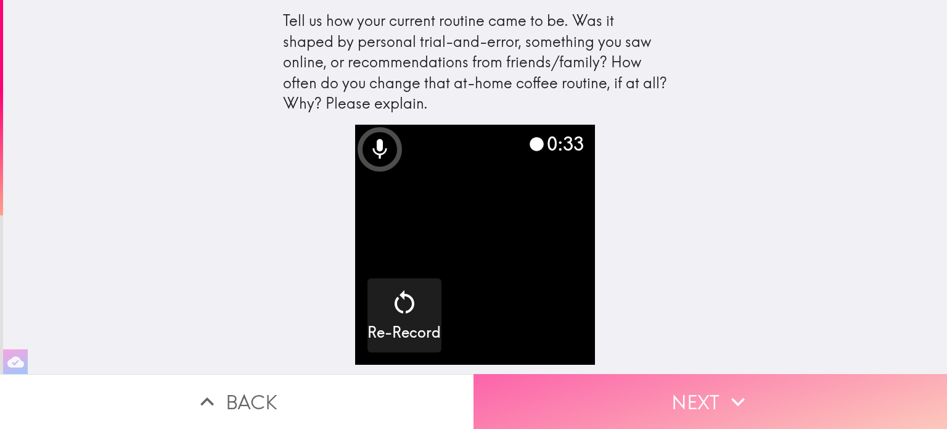
click at [708, 385] on button "Next" at bounding box center [711, 401] width 474 height 55
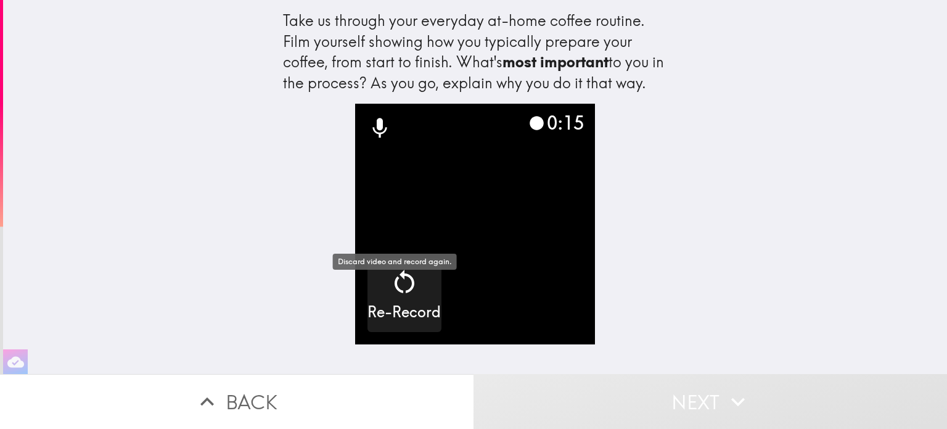
click at [408, 318] on div "Re-Record" at bounding box center [404, 295] width 73 height 56
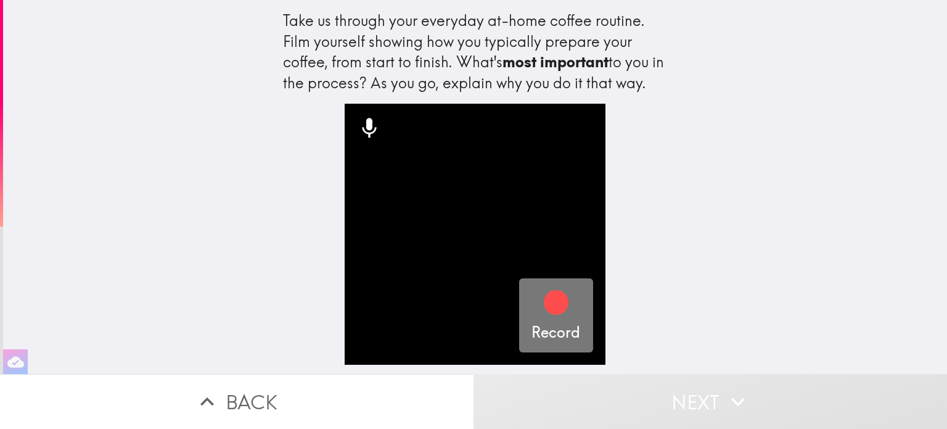
click at [532, 308] on div "Record" at bounding box center [556, 315] width 49 height 56
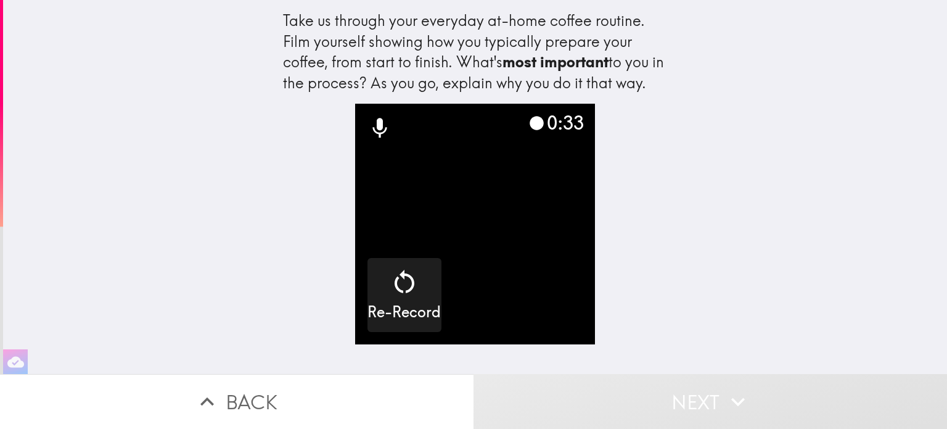
click at [824, 112] on div "Take us through your everyday at-home coffee routine. Film yourself showing how…" at bounding box center [475, 187] width 944 height 374
click at [686, 382] on button "Next" at bounding box center [711, 401] width 474 height 55
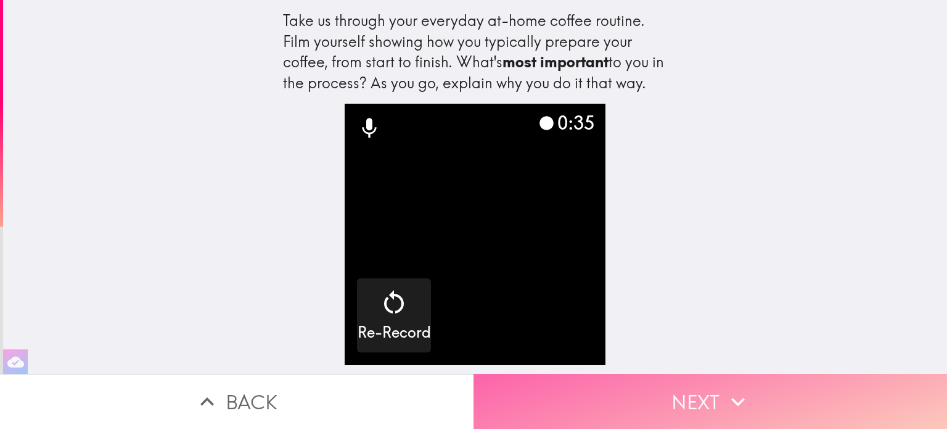
click at [679, 392] on button "Next" at bounding box center [711, 401] width 474 height 55
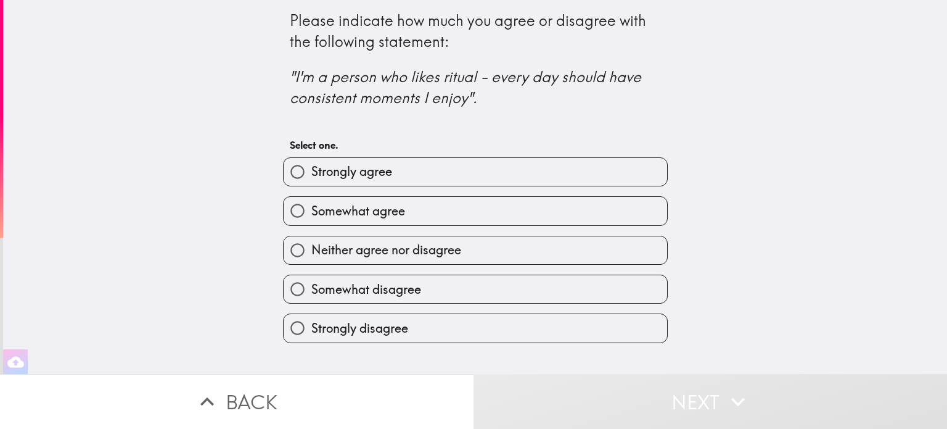
click at [417, 177] on label "Strongly agree" at bounding box center [476, 172] width 384 height 28
click at [311, 177] on input "Strongly agree" at bounding box center [298, 172] width 28 height 28
radio input "true"
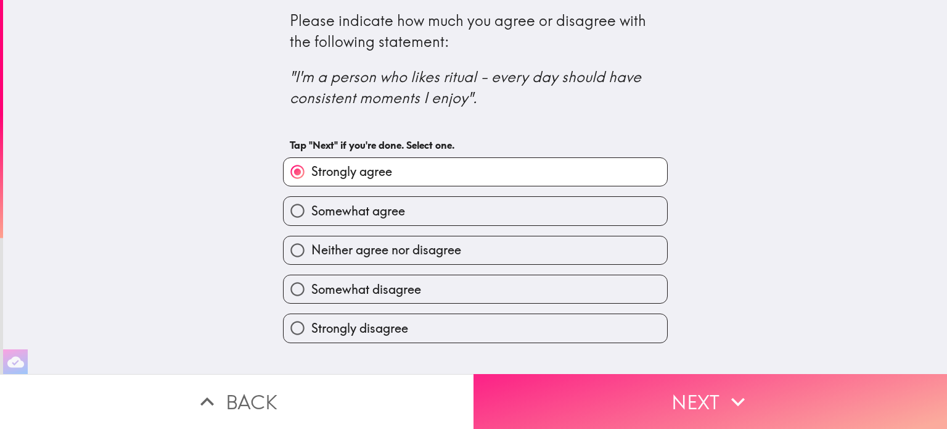
click at [674, 390] on button "Next" at bounding box center [711, 401] width 474 height 55
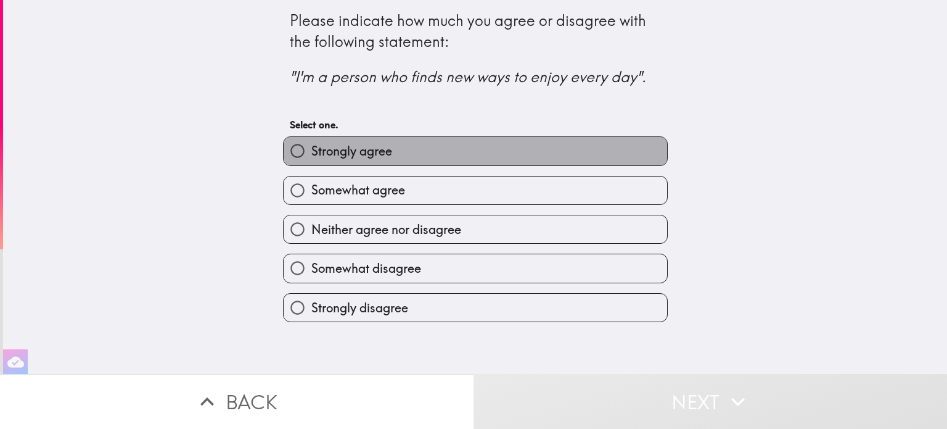
click at [435, 160] on label "Strongly agree" at bounding box center [476, 151] width 384 height 28
click at [311, 160] on input "Strongly agree" at bounding box center [298, 151] width 28 height 28
radio input "true"
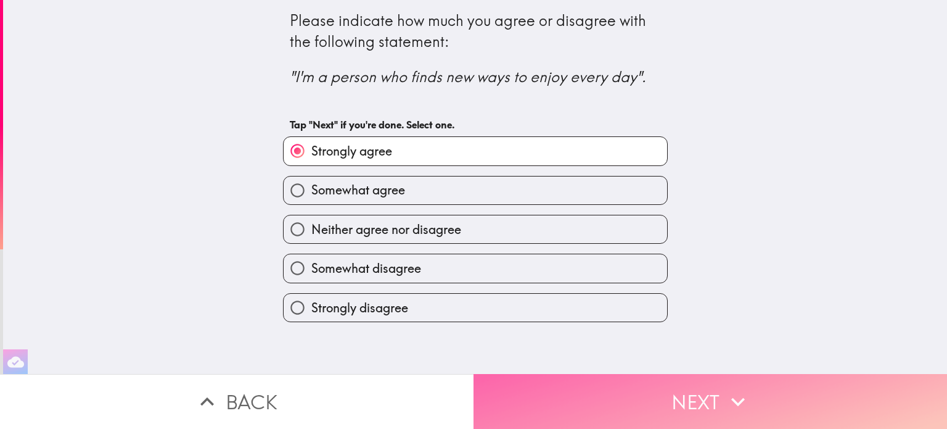
drag, startPoint x: 651, startPoint y: 383, endPoint x: 646, endPoint y: 379, distance: 6.6
click at [648, 381] on button "Next" at bounding box center [711, 401] width 474 height 55
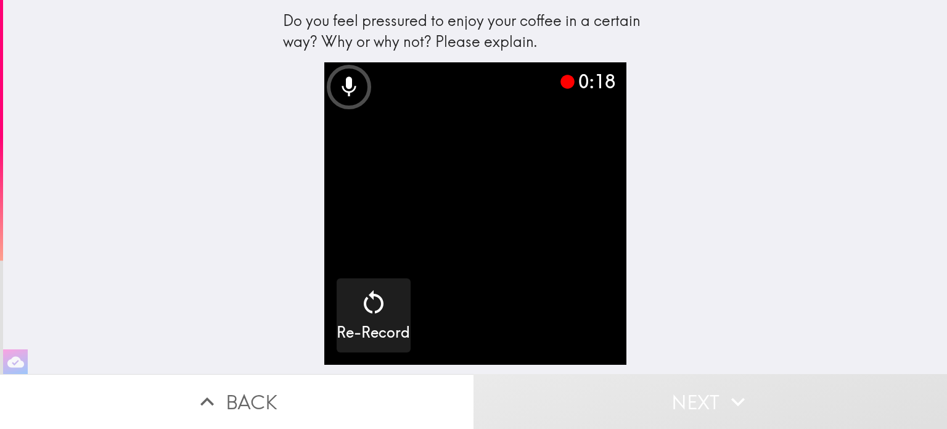
click at [671, 389] on button "Next" at bounding box center [711, 401] width 474 height 55
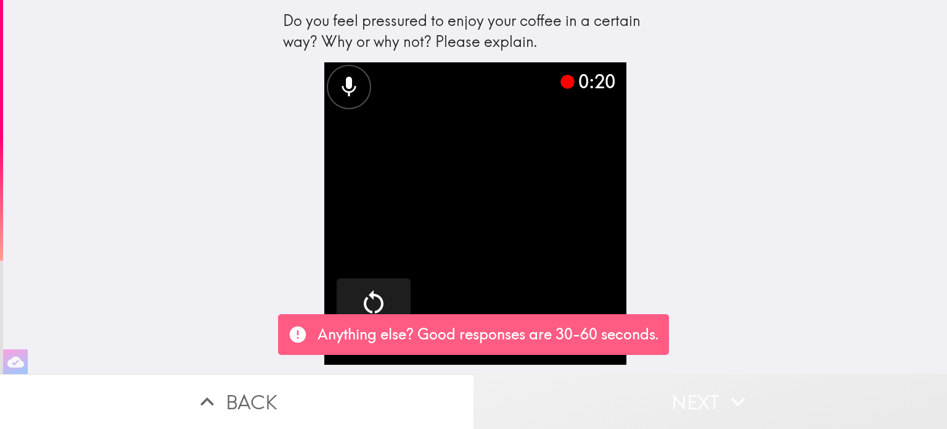
click at [701, 387] on button "Next" at bounding box center [711, 401] width 474 height 55
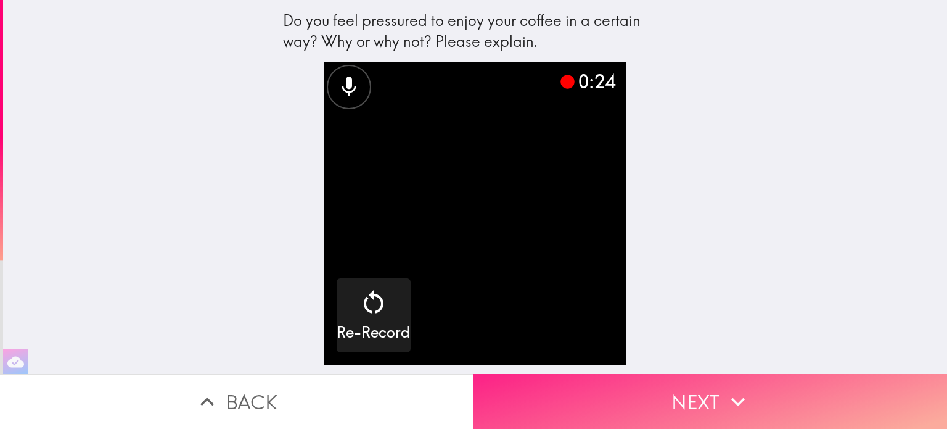
drag, startPoint x: 709, startPoint y: 398, endPoint x: 699, endPoint y: 395, distance: 9.8
click at [704, 398] on button "Next" at bounding box center [711, 401] width 474 height 55
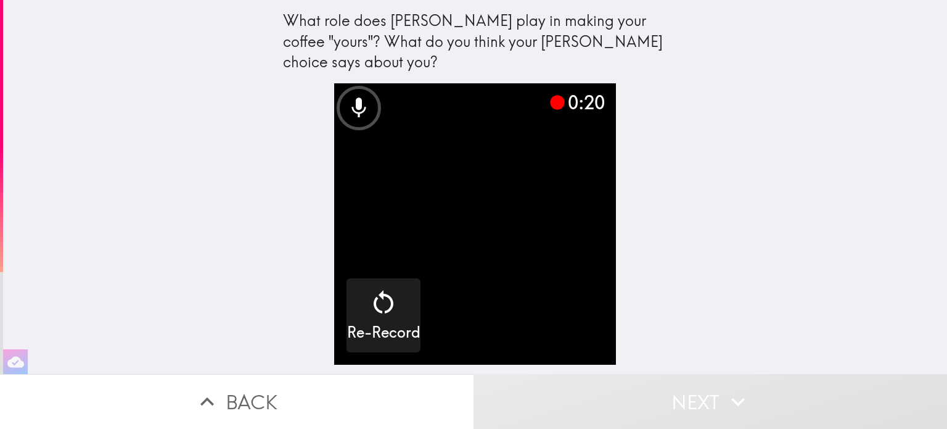
click at [692, 385] on button "Next" at bounding box center [711, 401] width 474 height 55
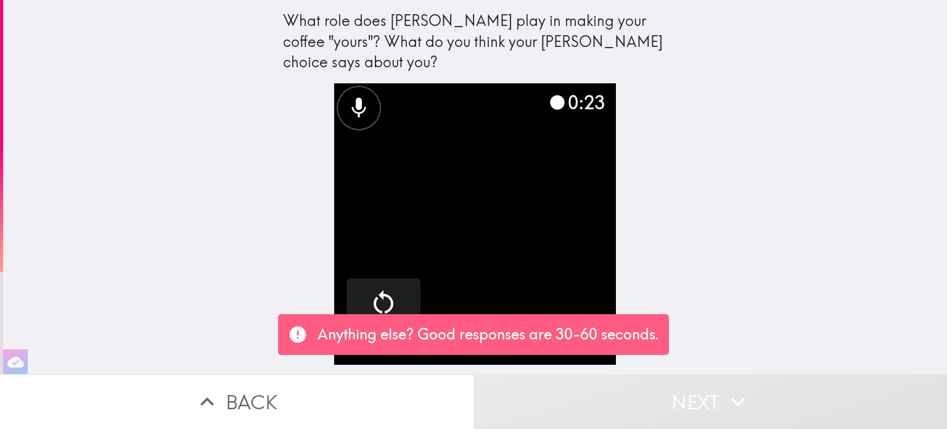
click at [673, 392] on button "Next" at bounding box center [711, 401] width 474 height 55
click at [676, 392] on button "Next" at bounding box center [711, 401] width 474 height 55
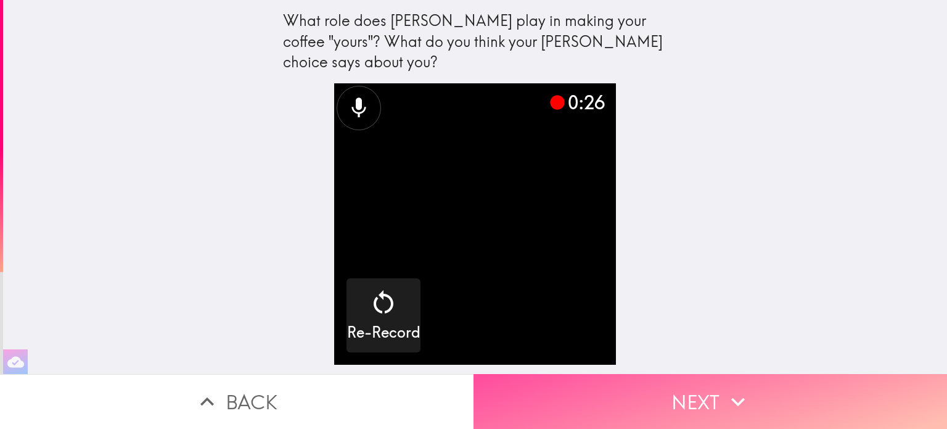
click at [676, 396] on button "Next" at bounding box center [711, 401] width 474 height 55
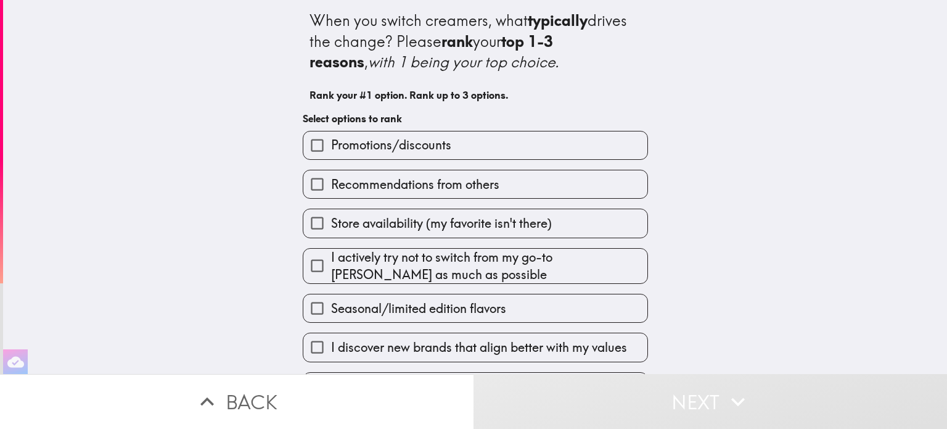
click at [493, 147] on label "Promotions/discounts" at bounding box center [475, 145] width 344 height 28
click at [331, 147] on input "Promotions/discounts" at bounding box center [317, 145] width 28 height 28
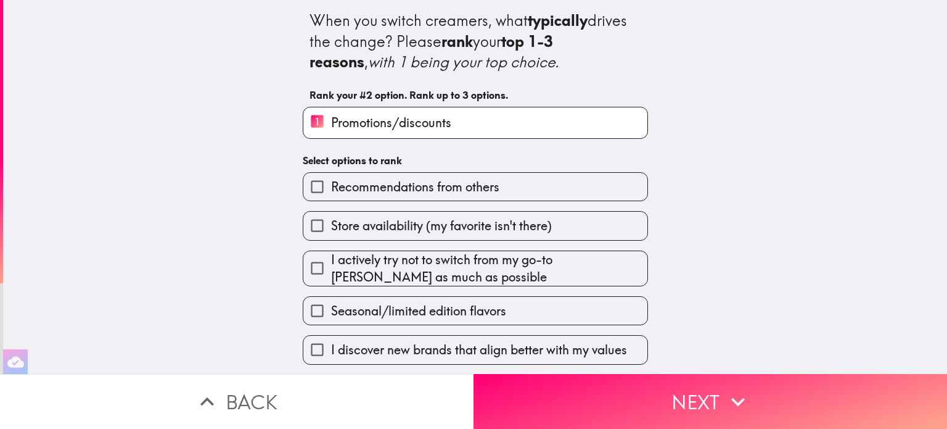
click at [500, 195] on label "Recommendations from others" at bounding box center [475, 187] width 344 height 28
click at [331, 195] on input "Recommendations from others" at bounding box center [317, 187] width 28 height 28
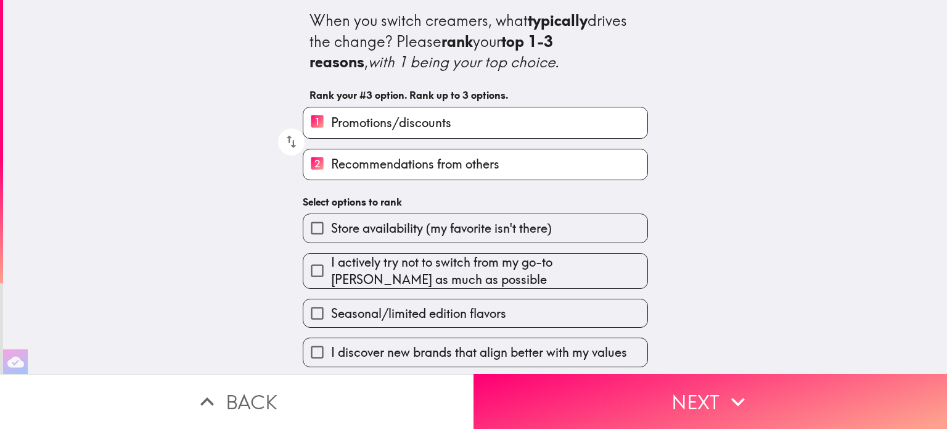
click at [491, 232] on span "Store availability (my favorite isn't there)" at bounding box center [441, 228] width 221 height 17
click at [331, 232] on input "Store availability (my favorite isn't there)" at bounding box center [317, 228] width 28 height 28
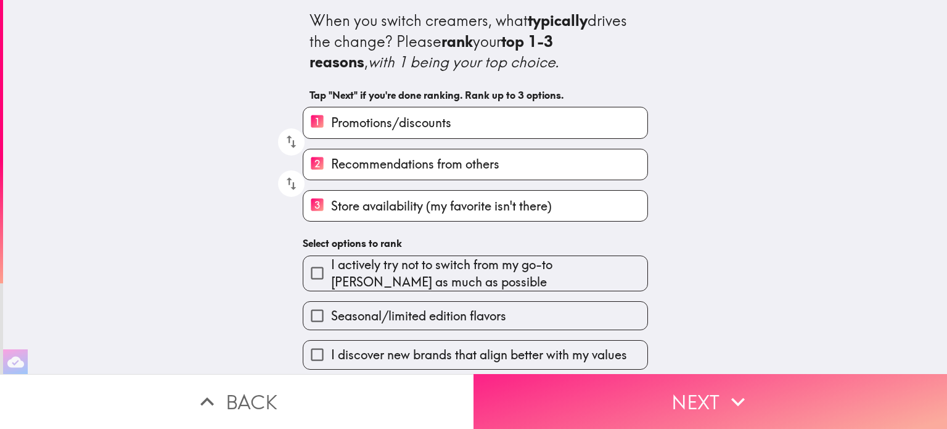
click at [637, 392] on button "Next" at bounding box center [711, 401] width 474 height 55
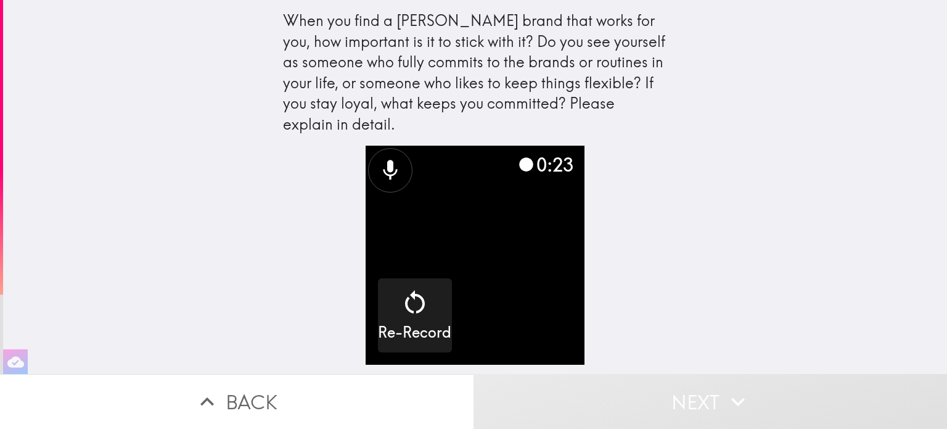
click at [688, 395] on button "Next" at bounding box center [711, 401] width 474 height 55
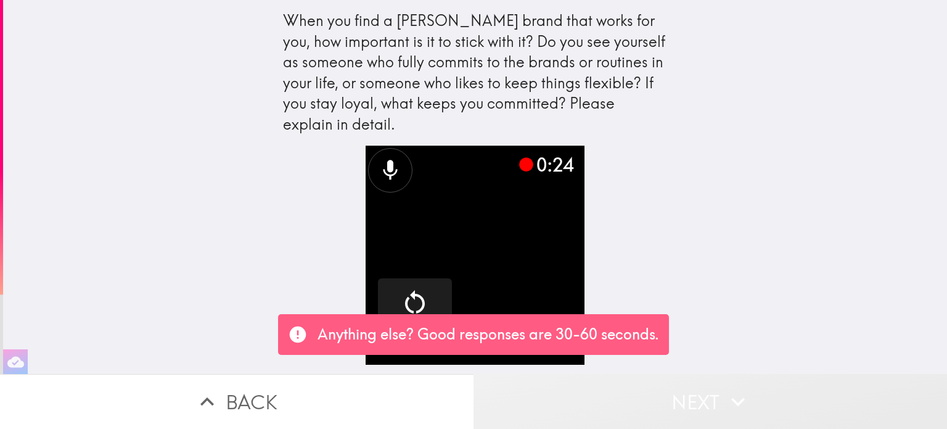
click at [683, 389] on button "Next" at bounding box center [711, 401] width 474 height 55
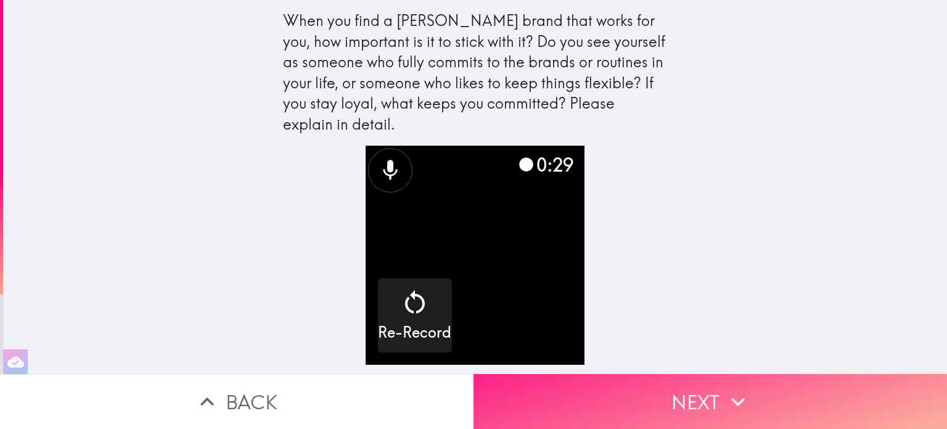
click at [691, 376] on button "Next" at bounding box center [711, 401] width 474 height 55
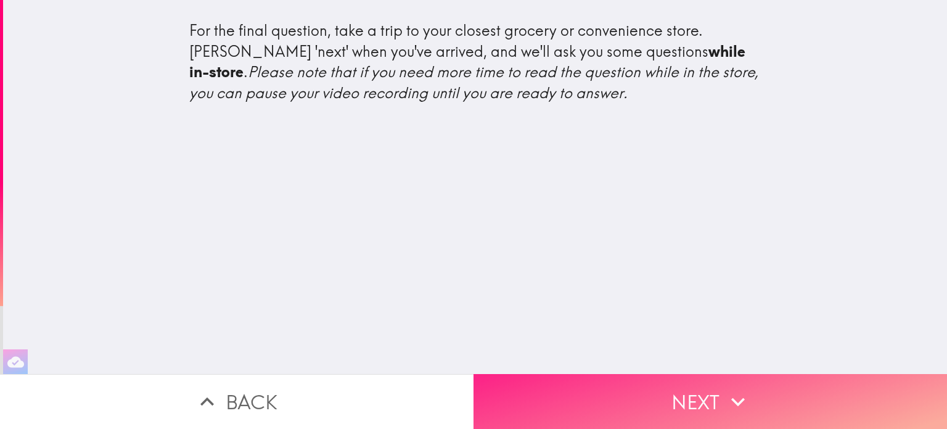
click at [699, 390] on button "Next" at bounding box center [711, 401] width 474 height 55
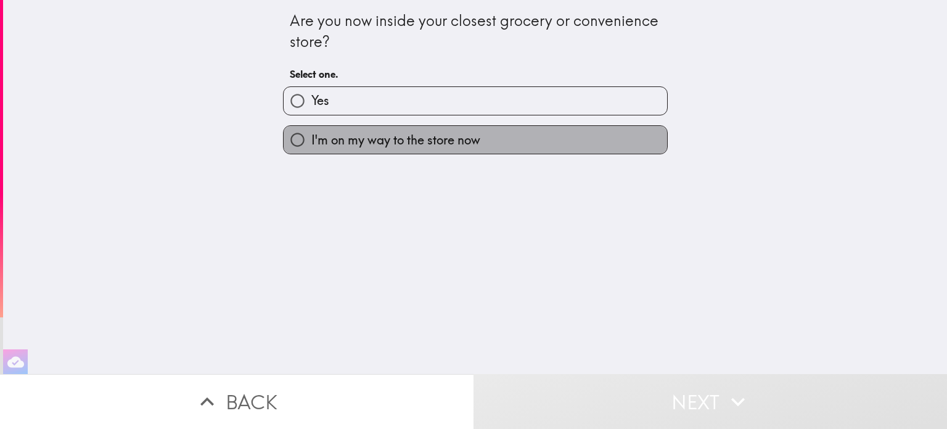
click at [445, 146] on span "I'm on my way to the store now" at bounding box center [395, 139] width 169 height 17
click at [311, 146] on input "I'm on my way to the store now" at bounding box center [298, 140] width 28 height 28
radio input "true"
